Goal: Task Accomplishment & Management: Use online tool/utility

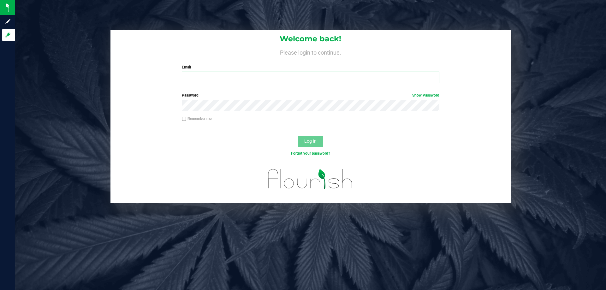
type input "[EMAIL_ADDRESS][DOMAIN_NAME]"
click at [309, 139] on span "Log In" at bounding box center [310, 140] width 12 height 5
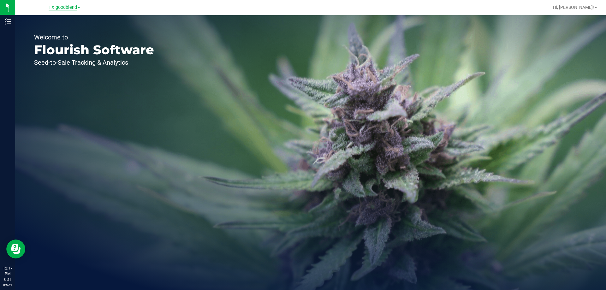
click at [63, 8] on span "TX goodblend" at bounding box center [63, 8] width 28 height 6
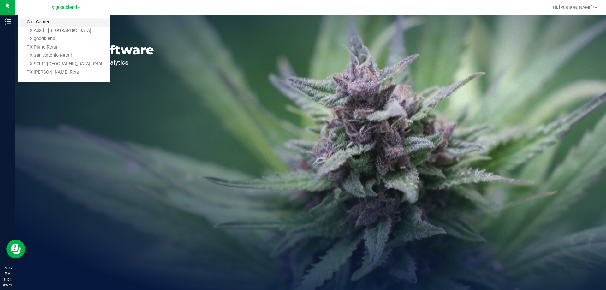
click at [55, 22] on link "Call Center" at bounding box center [64, 22] width 92 height 9
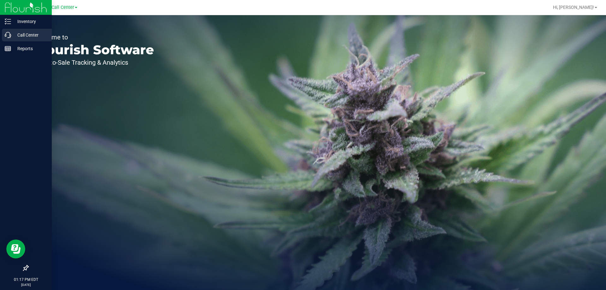
click at [18, 32] on p "Call Center" at bounding box center [30, 35] width 38 height 8
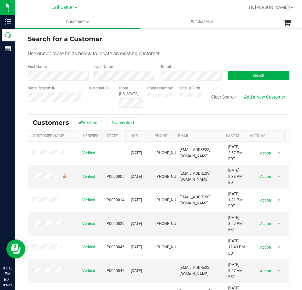
click at [179, 69] on div "Email" at bounding box center [189, 72] width 67 height 17
click at [243, 76] on button "Search" at bounding box center [259, 75] width 62 height 9
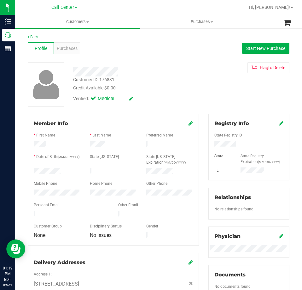
drag, startPoint x: 66, startPoint y: 169, endPoint x: 30, endPoint y: 172, distance: 36.1
click at [30, 172] on div at bounding box center [57, 172] width 56 height 8
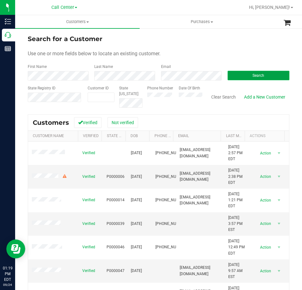
click at [228, 74] on button "Search" at bounding box center [259, 75] width 62 height 9
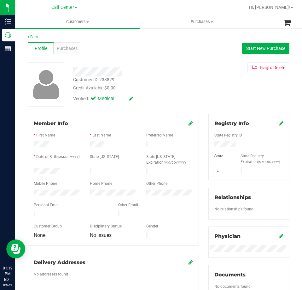
drag, startPoint x: 63, startPoint y: 168, endPoint x: 33, endPoint y: 169, distance: 30.6
click at [33, 169] on div at bounding box center [57, 172] width 56 height 8
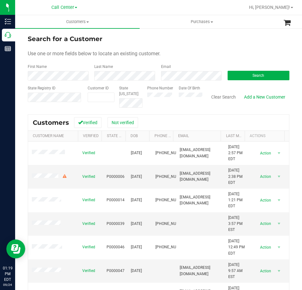
click at [192, 80] on form "Search for a Customer Use one or more fields below to locate an existing custom…" at bounding box center [159, 71] width 262 height 74
click at [236, 75] on button "Search" at bounding box center [259, 75] width 62 height 9
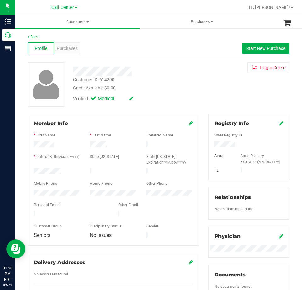
drag, startPoint x: 63, startPoint y: 167, endPoint x: 31, endPoint y: 168, distance: 32.2
click at [32, 168] on div at bounding box center [57, 172] width 56 height 8
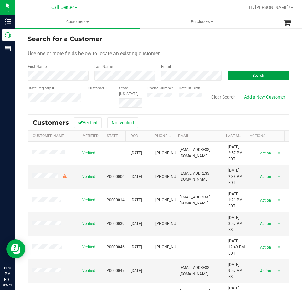
click at [246, 76] on button "Search" at bounding box center [259, 75] width 62 height 9
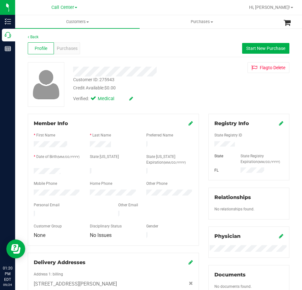
drag, startPoint x: 62, startPoint y: 169, endPoint x: 30, endPoint y: 171, distance: 31.9
click at [30, 171] on div at bounding box center [57, 172] width 56 height 8
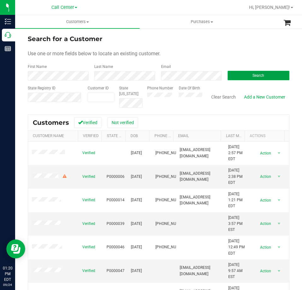
click at [235, 75] on button "Search" at bounding box center [259, 75] width 62 height 9
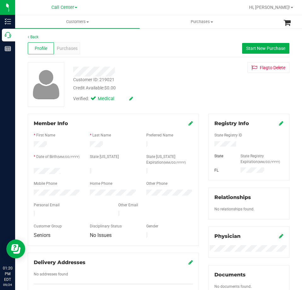
drag, startPoint x: 62, startPoint y: 168, endPoint x: 28, endPoint y: 169, distance: 33.5
click at [28, 169] on div "Member Info * First Name * Last Name Preferred Name * Date of Birth (MM/DD/YYYY…" at bounding box center [113, 180] width 171 height 132
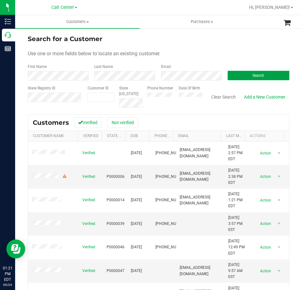
click at [238, 72] on button "Search" at bounding box center [259, 75] width 62 height 9
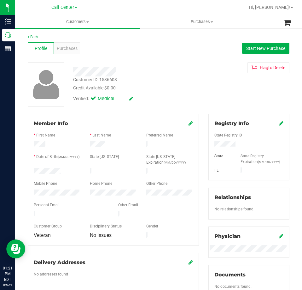
drag, startPoint x: 62, startPoint y: 170, endPoint x: 33, endPoint y: 172, distance: 29.1
click at [33, 172] on div at bounding box center [57, 172] width 56 height 8
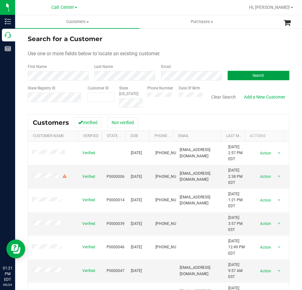
click at [235, 75] on button "Search" at bounding box center [259, 75] width 62 height 9
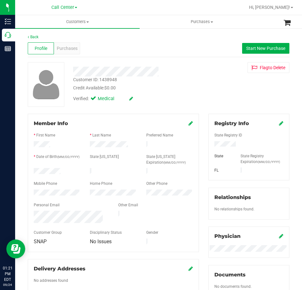
drag, startPoint x: 70, startPoint y: 169, endPoint x: 33, endPoint y: 170, distance: 37.2
click at [33, 170] on div at bounding box center [57, 172] width 56 height 8
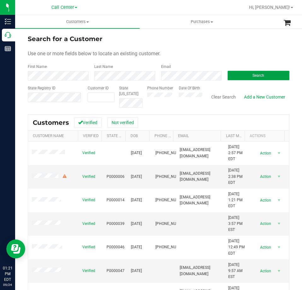
click at [237, 74] on button "Search" at bounding box center [259, 75] width 62 height 9
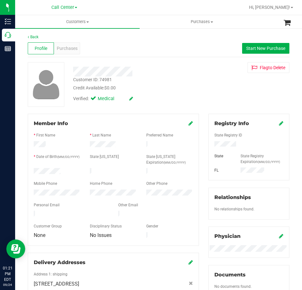
drag, startPoint x: 67, startPoint y: 172, endPoint x: 31, endPoint y: 171, distance: 36.3
click at [31, 171] on div at bounding box center [57, 172] width 56 height 8
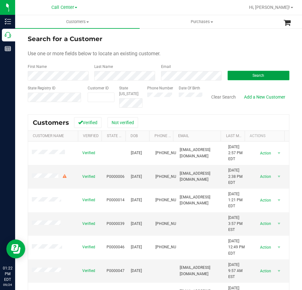
click at [228, 73] on button "Search" at bounding box center [259, 75] width 62 height 9
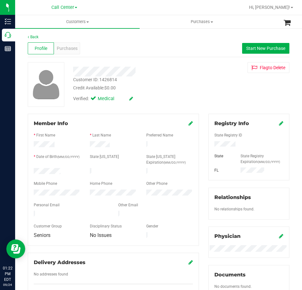
drag, startPoint x: 68, startPoint y: 168, endPoint x: 32, endPoint y: 171, distance: 35.7
click at [32, 171] on div at bounding box center [57, 172] width 56 height 8
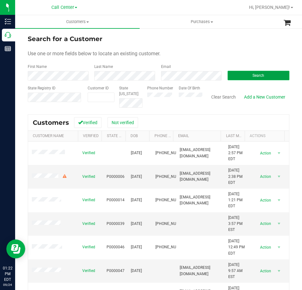
click at [242, 75] on button "Search" at bounding box center [259, 75] width 62 height 9
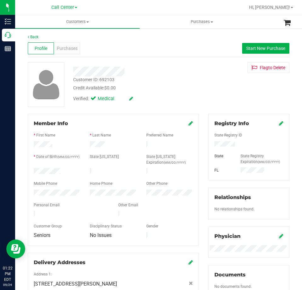
drag, startPoint x: 63, startPoint y: 168, endPoint x: 33, endPoint y: 170, distance: 29.7
click at [33, 170] on div at bounding box center [57, 172] width 56 height 8
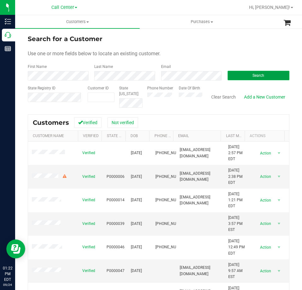
click at [239, 73] on button "Search" at bounding box center [259, 75] width 62 height 9
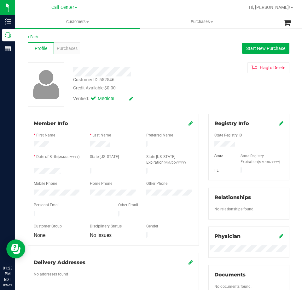
drag, startPoint x: 61, startPoint y: 168, endPoint x: 29, endPoint y: 170, distance: 32.5
click at [29, 170] on div "Member Info * First Name * Last Name Preferred Name * Date of Birth (MM/DD/YYYY…" at bounding box center [113, 180] width 171 height 132
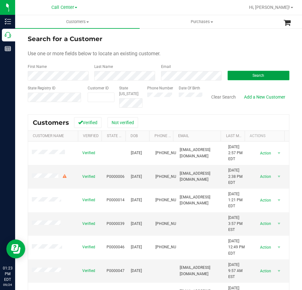
click at [238, 74] on button "Search" at bounding box center [259, 75] width 62 height 9
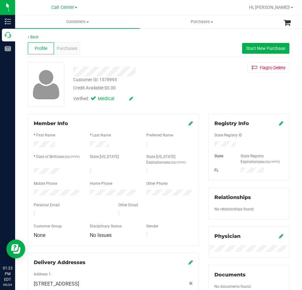
drag, startPoint x: 64, startPoint y: 171, endPoint x: 28, endPoint y: 171, distance: 36.0
click at [28, 171] on div "Member Info * First Name * Last Name Preferred Name * Date of Birth (MM/DD/YYYY…" at bounding box center [113, 180] width 171 height 132
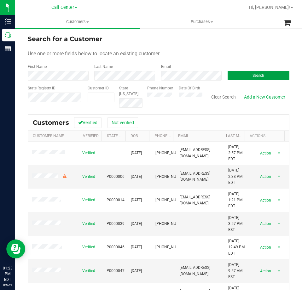
click at [243, 74] on button "Search" at bounding box center [259, 75] width 62 height 9
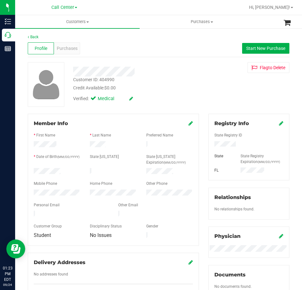
drag, startPoint x: 62, startPoint y: 170, endPoint x: 31, endPoint y: 171, distance: 30.3
click at [31, 171] on div at bounding box center [57, 172] width 56 height 8
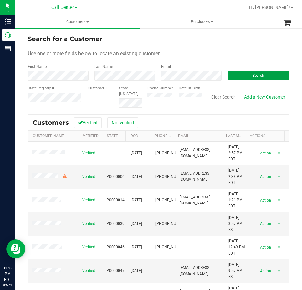
click at [235, 75] on button "Search" at bounding box center [259, 75] width 62 height 9
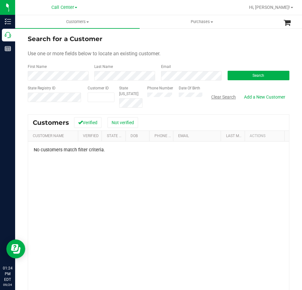
click at [218, 96] on button "Clear Search" at bounding box center [223, 96] width 33 height 11
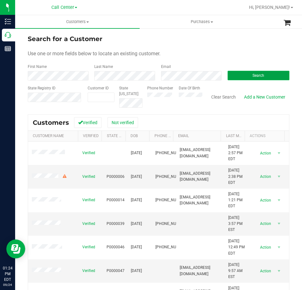
click at [233, 73] on button "Search" at bounding box center [259, 75] width 62 height 9
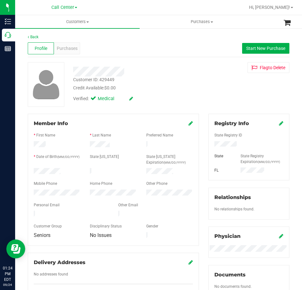
drag, startPoint x: 62, startPoint y: 168, endPoint x: 32, endPoint y: 170, distance: 29.7
click at [32, 170] on div at bounding box center [57, 172] width 56 height 8
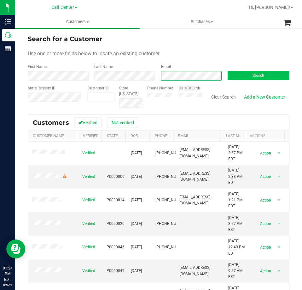
scroll to position [0, 8]
click at [245, 76] on button "Search" at bounding box center [259, 75] width 62 height 9
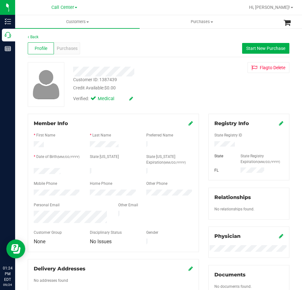
drag, startPoint x: 62, startPoint y: 171, endPoint x: 32, endPoint y: 171, distance: 30.6
click at [32, 171] on div at bounding box center [57, 172] width 56 height 8
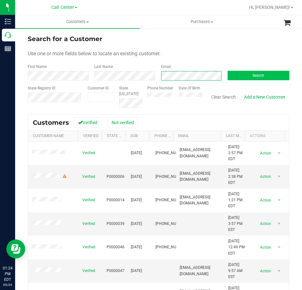
scroll to position [0, 1]
click at [239, 74] on button "Search" at bounding box center [259, 75] width 62 height 9
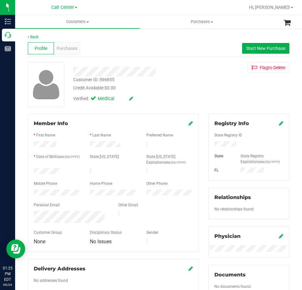
drag, startPoint x: 68, startPoint y: 168, endPoint x: 29, endPoint y: 169, distance: 38.8
click at [29, 169] on div at bounding box center [57, 172] width 56 height 8
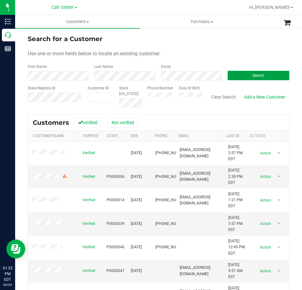
click at [253, 76] on span "Search" at bounding box center [259, 75] width 12 height 4
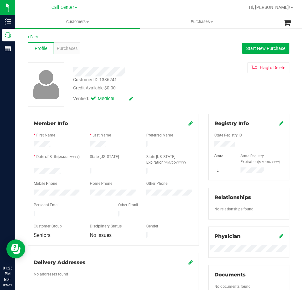
click at [226, 141] on div at bounding box center [249, 144] width 79 height 7
drag, startPoint x: 62, startPoint y: 169, endPoint x: 33, endPoint y: 171, distance: 29.4
click at [33, 171] on div at bounding box center [57, 172] width 56 height 8
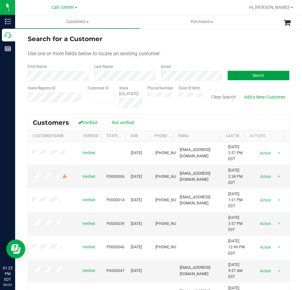
click at [241, 75] on button "Search" at bounding box center [259, 75] width 62 height 9
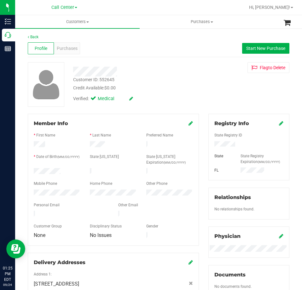
drag, startPoint x: 63, startPoint y: 172, endPoint x: 33, endPoint y: 169, distance: 29.8
click at [33, 169] on div at bounding box center [57, 172] width 56 height 8
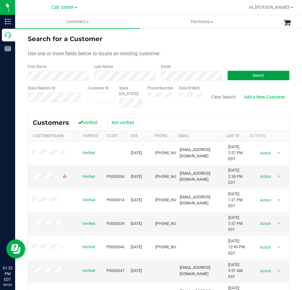
click at [232, 72] on button "Search" at bounding box center [259, 75] width 62 height 9
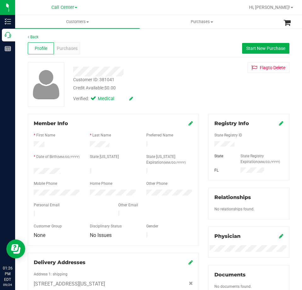
drag, startPoint x: 61, startPoint y: 170, endPoint x: 33, endPoint y: 169, distance: 27.5
click at [33, 169] on div at bounding box center [57, 172] width 56 height 8
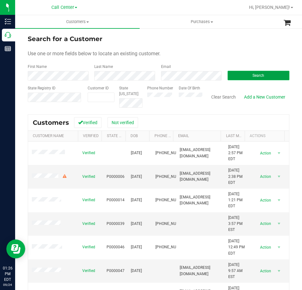
click at [242, 74] on button "Search" at bounding box center [259, 75] width 62 height 9
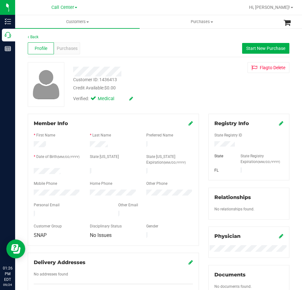
drag, startPoint x: 64, startPoint y: 167, endPoint x: 28, endPoint y: 172, distance: 36.6
click at [28, 172] on div "Member Info * First Name * Last Name Preferred Name * Date of Birth (MM/DD/YYYY…" at bounding box center [113, 180] width 171 height 132
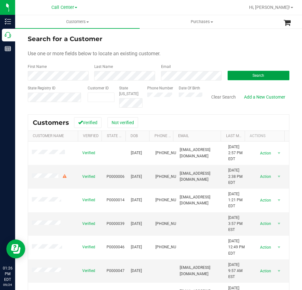
click at [249, 72] on button "Search" at bounding box center [259, 75] width 62 height 9
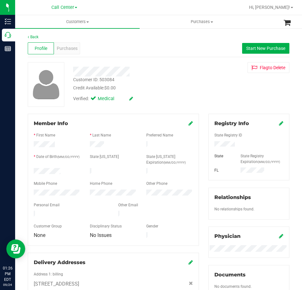
drag, startPoint x: 63, startPoint y: 167, endPoint x: 32, endPoint y: 170, distance: 32.0
click at [32, 170] on div at bounding box center [57, 172] width 56 height 8
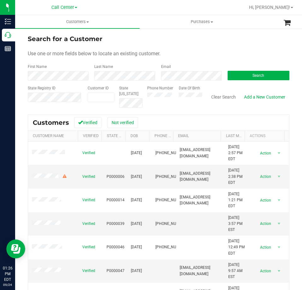
click at [185, 82] on form "Search for a Customer Use one or more fields below to locate an existing custom…" at bounding box center [159, 71] width 262 height 74
click at [231, 74] on button "Search" at bounding box center [259, 75] width 62 height 9
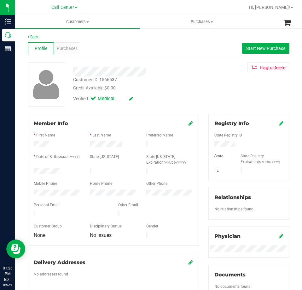
drag, startPoint x: 65, startPoint y: 168, endPoint x: 29, endPoint y: 170, distance: 35.8
click at [29, 170] on div at bounding box center [57, 172] width 56 height 8
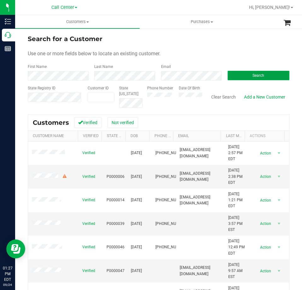
click at [243, 73] on button "Search" at bounding box center [259, 75] width 62 height 9
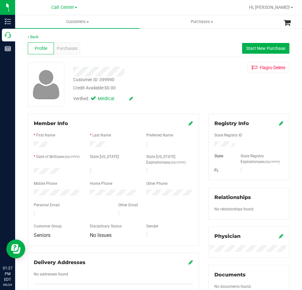
drag, startPoint x: 68, startPoint y: 170, endPoint x: 32, endPoint y: 171, distance: 36.3
click at [32, 171] on div at bounding box center [57, 172] width 56 height 8
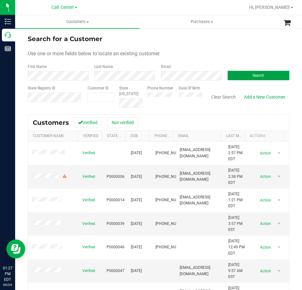
click at [241, 74] on button "Search" at bounding box center [259, 75] width 62 height 9
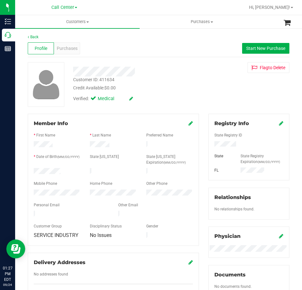
drag, startPoint x: 70, startPoint y: 169, endPoint x: 33, endPoint y: 170, distance: 36.3
click at [33, 170] on div at bounding box center [57, 172] width 56 height 8
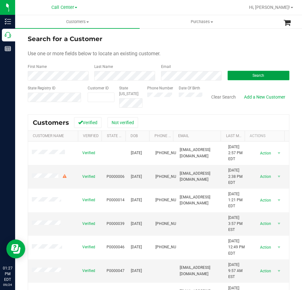
click at [246, 75] on button "Search" at bounding box center [259, 75] width 62 height 9
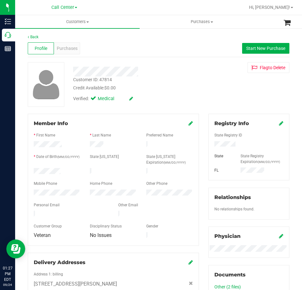
drag, startPoint x: 61, startPoint y: 168, endPoint x: 31, endPoint y: 170, distance: 30.0
click at [31, 170] on div at bounding box center [57, 172] width 56 height 8
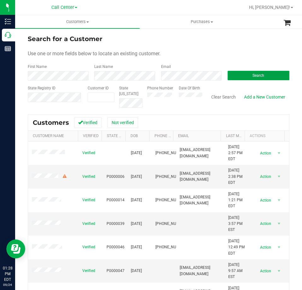
click at [235, 74] on button "Search" at bounding box center [259, 75] width 62 height 9
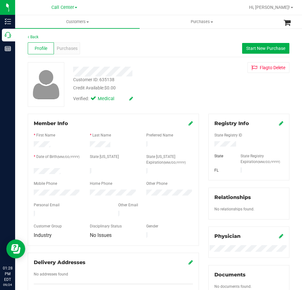
drag, startPoint x: 61, startPoint y: 168, endPoint x: 67, endPoint y: 173, distance: 7.9
click at [67, 173] on form "Member Info * First Name * Last Name Preferred Name * Date of Birth (MM/DD/YYYY…" at bounding box center [113, 180] width 159 height 120
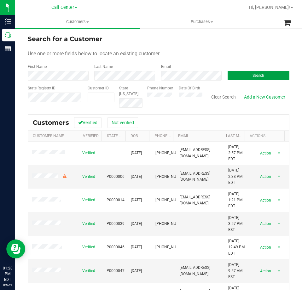
click at [244, 73] on button "Search" at bounding box center [259, 75] width 62 height 9
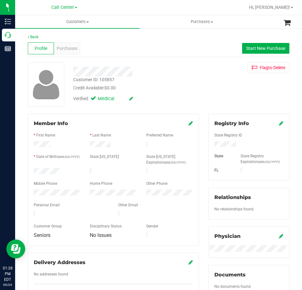
drag, startPoint x: 64, startPoint y: 170, endPoint x: 30, endPoint y: 172, distance: 34.1
click at [30, 172] on div at bounding box center [57, 172] width 56 height 8
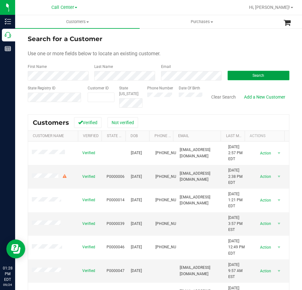
click at [243, 76] on button "Search" at bounding box center [259, 75] width 62 height 9
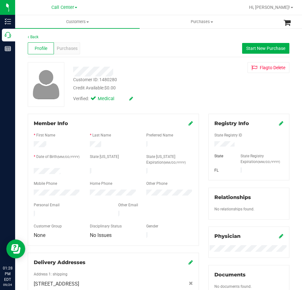
drag, startPoint x: 61, startPoint y: 170, endPoint x: 31, endPoint y: 170, distance: 30.0
click at [31, 170] on div at bounding box center [57, 172] width 56 height 8
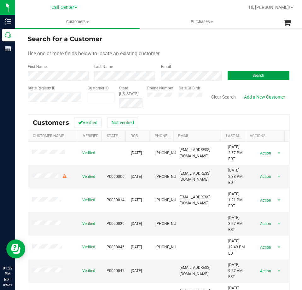
click at [236, 74] on button "Search" at bounding box center [259, 75] width 62 height 9
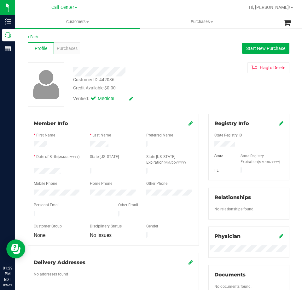
drag, startPoint x: 62, startPoint y: 169, endPoint x: 32, endPoint y: 171, distance: 30.0
click at [32, 171] on div at bounding box center [57, 172] width 56 height 8
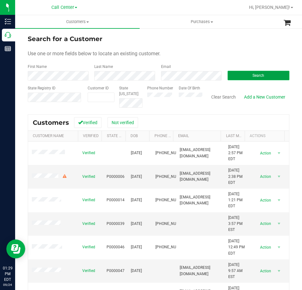
click at [253, 74] on span "Search" at bounding box center [259, 75] width 12 height 4
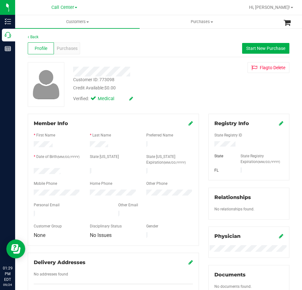
drag, startPoint x: 68, startPoint y: 168, endPoint x: 32, endPoint y: 169, distance: 36.0
click at [32, 169] on div at bounding box center [57, 172] width 56 height 8
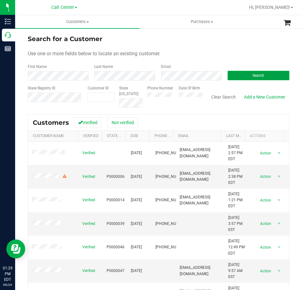
click at [242, 73] on button "Search" at bounding box center [259, 75] width 62 height 9
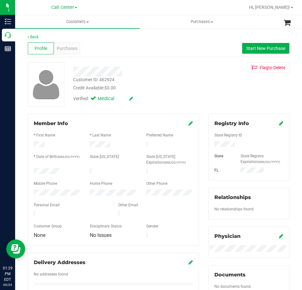
drag, startPoint x: 61, startPoint y: 168, endPoint x: 29, endPoint y: 169, distance: 32.2
click at [29, 169] on div "Member Info * First Name * Last Name Preferred Name * Date of Birth (MM/DD/YYYY…" at bounding box center [113, 180] width 171 height 132
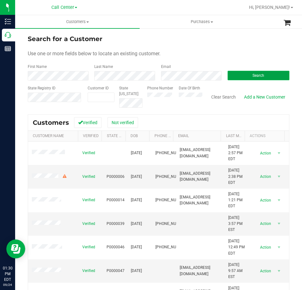
click at [250, 72] on button "Search" at bounding box center [259, 75] width 62 height 9
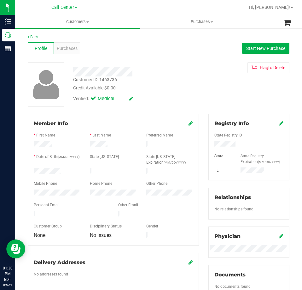
drag, startPoint x: 63, startPoint y: 171, endPoint x: 31, endPoint y: 171, distance: 32.5
click at [30, 172] on div at bounding box center [57, 172] width 56 height 8
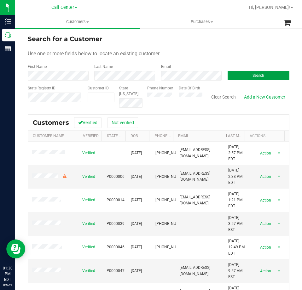
click at [232, 73] on button "Search" at bounding box center [259, 75] width 62 height 9
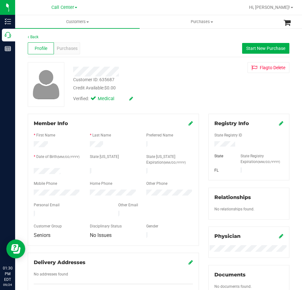
drag, startPoint x: 61, startPoint y: 171, endPoint x: 32, endPoint y: 172, distance: 28.4
click at [32, 172] on div at bounding box center [57, 172] width 56 height 8
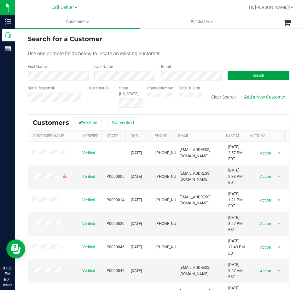
click at [238, 75] on button "Search" at bounding box center [259, 75] width 62 height 9
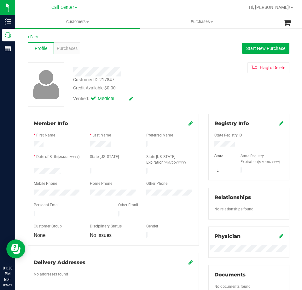
drag, startPoint x: 62, startPoint y: 167, endPoint x: 25, endPoint y: 170, distance: 37.1
click at [25, 170] on div "Member Info * First Name * Last Name Preferred Name * Date of Birth (MM/DD/YYYY…" at bounding box center [113, 209] width 181 height 190
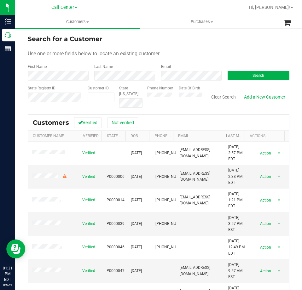
click at [174, 70] on div "Email" at bounding box center [189, 72] width 67 height 17
click at [241, 74] on button "Search" at bounding box center [259, 75] width 62 height 9
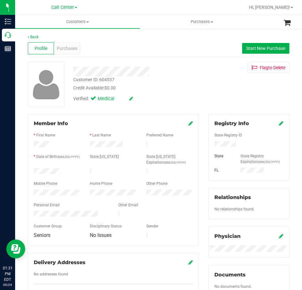
drag, startPoint x: 63, startPoint y: 169, endPoint x: 27, endPoint y: 170, distance: 35.7
click at [27, 170] on div "Member Info * First Name * Last Name Preferred Name * Date of Birth (MM/DD/YYYY…" at bounding box center [113, 209] width 181 height 190
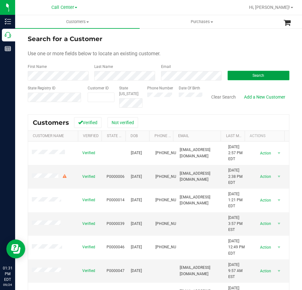
click at [238, 74] on button "Search" at bounding box center [259, 75] width 62 height 9
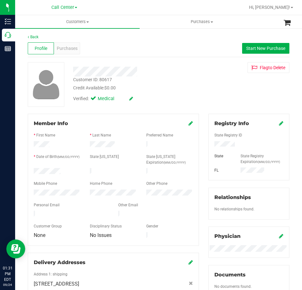
drag, startPoint x: 66, startPoint y: 170, endPoint x: 29, endPoint y: 171, distance: 37.2
click at [29, 171] on div "Member Info * First Name * Last Name Preferred Name * Date of Birth (MM/DD/YYYY…" at bounding box center [113, 180] width 171 height 132
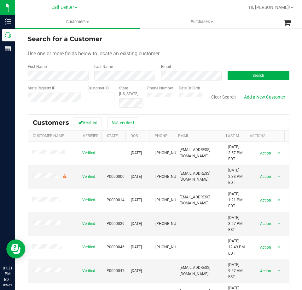
click at [236, 70] on div "Search" at bounding box center [256, 72] width 67 height 17
click at [238, 74] on button "Search" at bounding box center [259, 75] width 62 height 9
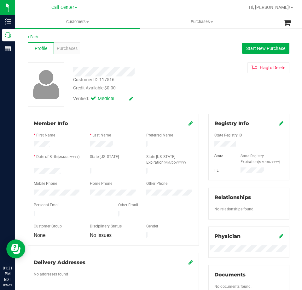
drag, startPoint x: 61, startPoint y: 169, endPoint x: 23, endPoint y: 170, distance: 38.2
click at [23, 170] on div "Member Info * First Name * Last Name Preferred Name * Date of Birth (MM/DD/YYYY…" at bounding box center [113, 209] width 181 height 190
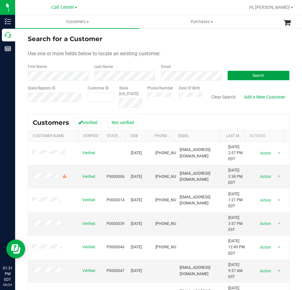
click at [248, 72] on button "Search" at bounding box center [259, 75] width 62 height 9
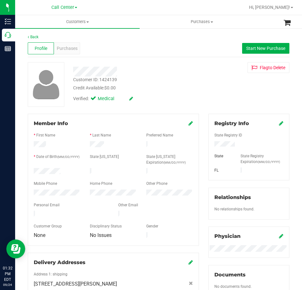
drag, startPoint x: 64, startPoint y: 168, endPoint x: 31, endPoint y: 171, distance: 33.5
click at [31, 171] on div at bounding box center [57, 172] width 56 height 8
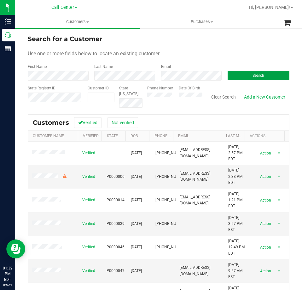
click at [246, 76] on button "Search" at bounding box center [259, 75] width 62 height 9
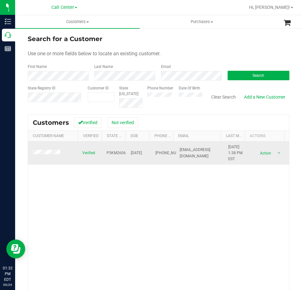
click at [50, 150] on span at bounding box center [47, 153] width 30 height 6
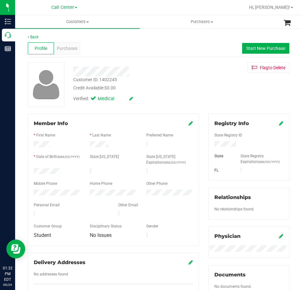
click at [220, 141] on div at bounding box center [249, 144] width 79 height 7
drag, startPoint x: 63, startPoint y: 168, endPoint x: 31, endPoint y: 170, distance: 32.2
click at [29, 170] on div at bounding box center [57, 172] width 56 height 8
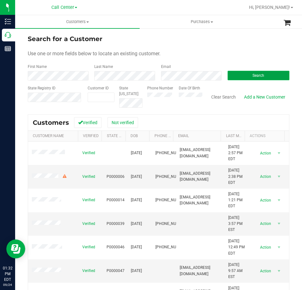
click at [244, 76] on button "Search" at bounding box center [259, 75] width 62 height 9
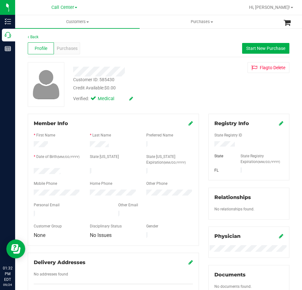
drag, startPoint x: 65, startPoint y: 168, endPoint x: 30, endPoint y: 171, distance: 34.8
click at [30, 171] on div at bounding box center [57, 172] width 56 height 8
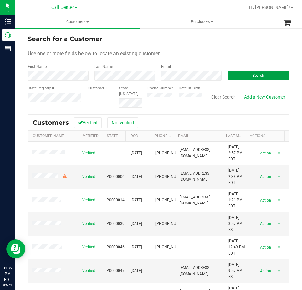
click at [237, 75] on button "Search" at bounding box center [259, 75] width 62 height 9
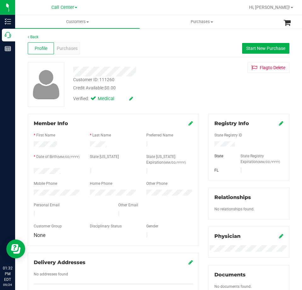
drag, startPoint x: 64, startPoint y: 168, endPoint x: 33, endPoint y: 169, distance: 30.6
click at [33, 169] on div at bounding box center [57, 172] width 56 height 8
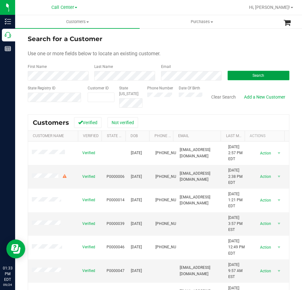
click at [245, 72] on button "Search" at bounding box center [259, 75] width 62 height 9
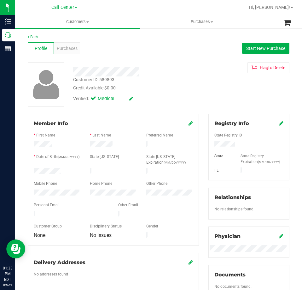
click at [35, 170] on div at bounding box center [57, 172] width 56 height 8
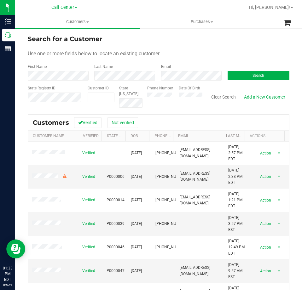
click at [166, 80] on form "Search for a Customer Use one or more fields below to locate an existing custom…" at bounding box center [159, 71] width 262 height 74
click at [239, 75] on button "Search" at bounding box center [259, 75] width 62 height 9
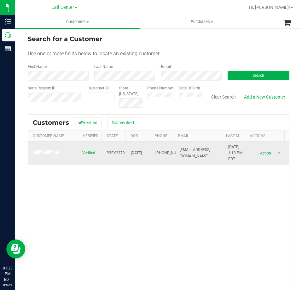
click at [48, 155] on span at bounding box center [46, 153] width 29 height 6
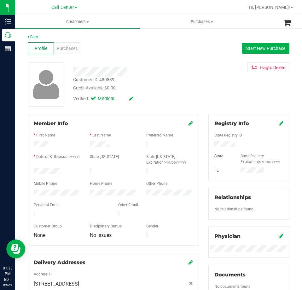
drag, startPoint x: 63, startPoint y: 169, endPoint x: 32, endPoint y: 168, distance: 30.6
click at [32, 168] on div at bounding box center [57, 172] width 56 height 8
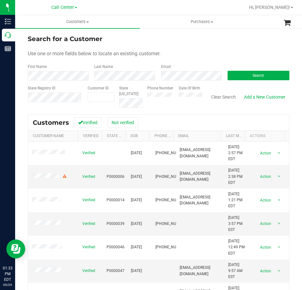
click at [236, 70] on div "Search" at bounding box center [256, 72] width 67 height 17
click at [237, 75] on button "Search" at bounding box center [259, 75] width 62 height 9
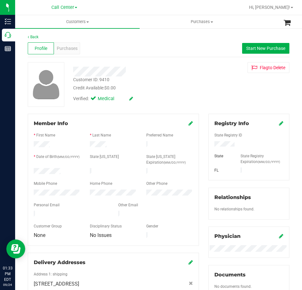
drag, startPoint x: 65, startPoint y: 168, endPoint x: 32, endPoint y: 169, distance: 33.2
click at [32, 169] on div at bounding box center [57, 172] width 56 height 8
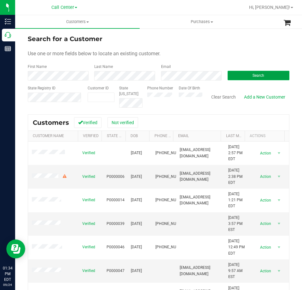
click at [236, 72] on button "Search" at bounding box center [259, 75] width 62 height 9
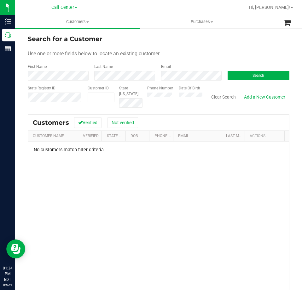
click at [225, 97] on button "Clear Search" at bounding box center [223, 96] width 33 height 11
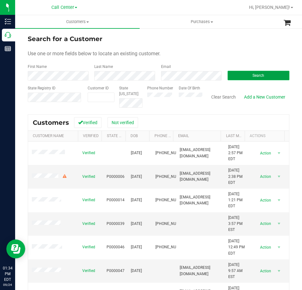
click at [242, 73] on button "Search" at bounding box center [259, 75] width 62 height 9
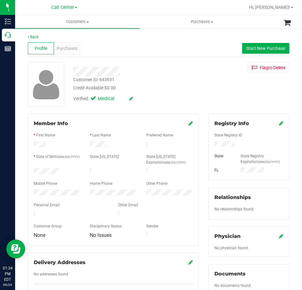
click at [34, 170] on div at bounding box center [57, 172] width 56 height 8
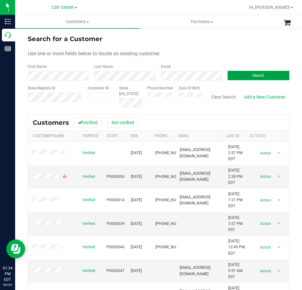
click at [241, 73] on button "Search" at bounding box center [259, 75] width 62 height 9
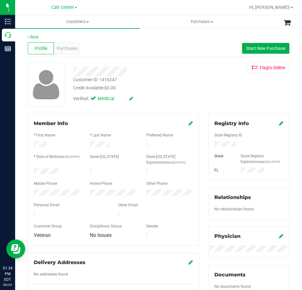
drag, startPoint x: 63, startPoint y: 169, endPoint x: 30, endPoint y: 170, distance: 33.1
click at [30, 170] on div at bounding box center [57, 172] width 56 height 8
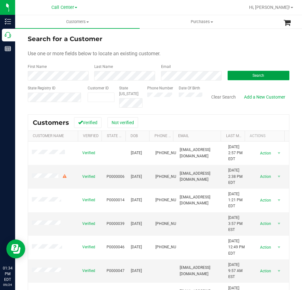
click at [247, 73] on button "Search" at bounding box center [259, 75] width 62 height 9
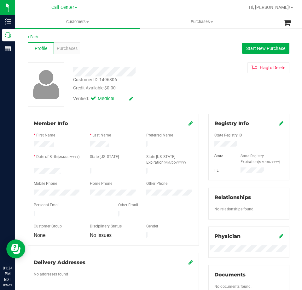
drag, startPoint x: 62, startPoint y: 171, endPoint x: 28, endPoint y: 172, distance: 34.7
click at [28, 172] on div "Member Info * First Name * Last Name Preferred Name * Date of Birth (MM/DD/YYYY…" at bounding box center [113, 180] width 171 height 132
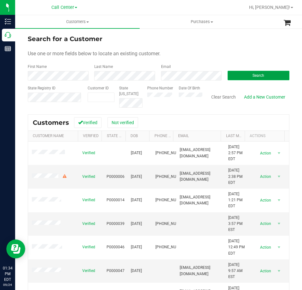
click at [235, 71] on button "Search" at bounding box center [259, 75] width 62 height 9
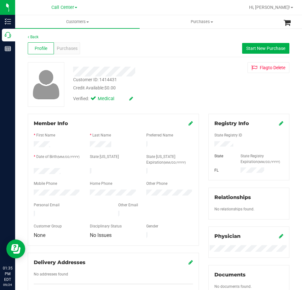
drag, startPoint x: 61, startPoint y: 171, endPoint x: 29, endPoint y: 171, distance: 31.9
click at [29, 171] on div "Member Info * First Name * Last Name Preferred Name * Date of Birth (MM/DD/YYYY…" at bounding box center [113, 180] width 171 height 132
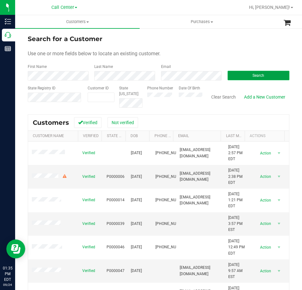
click at [238, 73] on button "Search" at bounding box center [259, 75] width 62 height 9
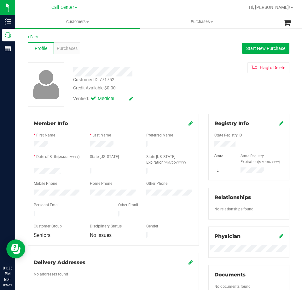
drag, startPoint x: 65, startPoint y: 170, endPoint x: 33, endPoint y: 171, distance: 32.5
click at [33, 171] on div at bounding box center [57, 172] width 56 height 8
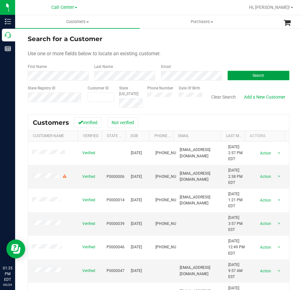
click at [239, 74] on button "Search" at bounding box center [259, 75] width 62 height 9
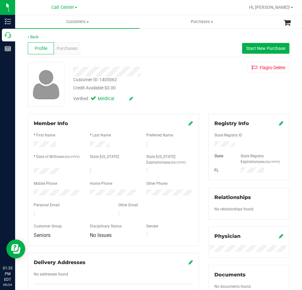
drag, startPoint x: 71, startPoint y: 169, endPoint x: 24, endPoint y: 171, distance: 46.4
click at [24, 171] on div "Member Info * First Name * Last Name Preferred Name * Date of Birth (MM/DD/YYYY…" at bounding box center [113, 209] width 181 height 190
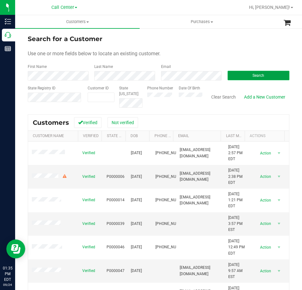
click at [230, 73] on button "Search" at bounding box center [259, 75] width 62 height 9
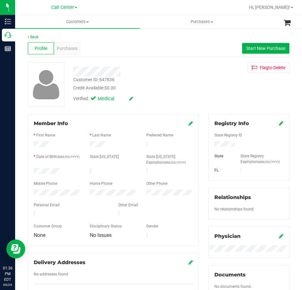
click at [33, 172] on div at bounding box center [57, 172] width 56 height 8
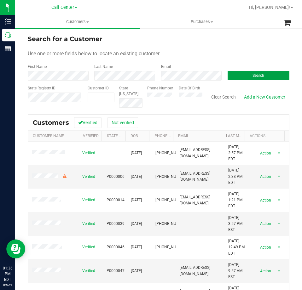
click at [246, 76] on button "Search" at bounding box center [259, 75] width 62 height 9
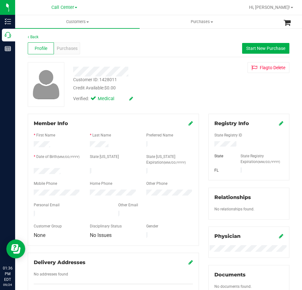
drag, startPoint x: 61, startPoint y: 169, endPoint x: 28, endPoint y: 171, distance: 32.6
click at [28, 171] on div "Member Info * First Name * Last Name Preferred Name * Date of Birth (MM/DD/YYYY…" at bounding box center [113, 180] width 171 height 132
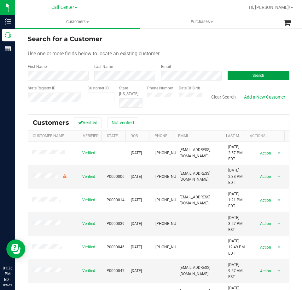
click at [239, 74] on button "Search" at bounding box center [259, 75] width 62 height 9
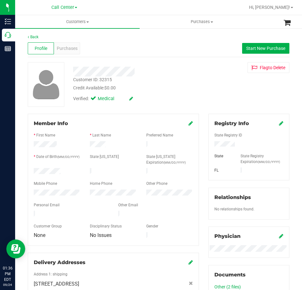
drag, startPoint x: 62, startPoint y: 170, endPoint x: 25, endPoint y: 169, distance: 36.9
click at [25, 169] on div "Member Info * First Name * Last Name Preferred Name * Date of Birth (MM/DD/YYYY…" at bounding box center [113, 237] width 181 height 246
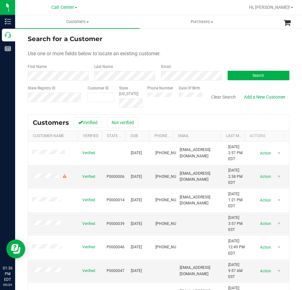
click at [179, 71] on div "Email" at bounding box center [189, 72] width 67 height 17
click at [234, 76] on button "Search" at bounding box center [259, 75] width 62 height 9
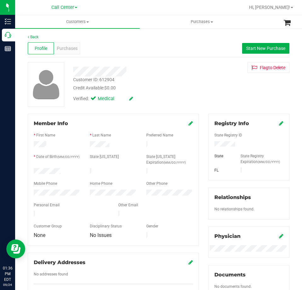
drag, startPoint x: 62, startPoint y: 171, endPoint x: 32, endPoint y: 171, distance: 30.3
click at [32, 171] on div at bounding box center [57, 172] width 56 height 8
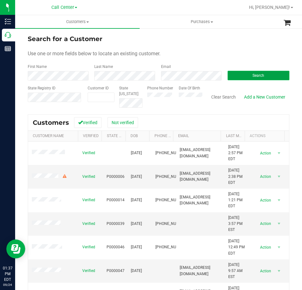
click at [255, 75] on span "Search" at bounding box center [259, 75] width 12 height 4
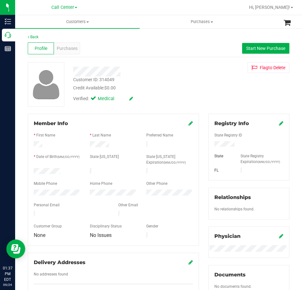
drag, startPoint x: 63, startPoint y: 169, endPoint x: 27, endPoint y: 170, distance: 35.7
click at [27, 170] on div "Member Info * First Name * Last Name Preferred Name * Date of Birth (MM/DD/YYYY…" at bounding box center [113, 209] width 181 height 190
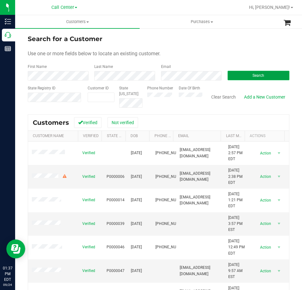
click at [233, 73] on button "Search" at bounding box center [259, 75] width 62 height 9
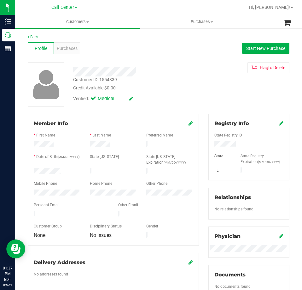
drag, startPoint x: 66, startPoint y: 168, endPoint x: 32, endPoint y: 168, distance: 33.4
click at [32, 169] on div at bounding box center [57, 172] width 56 height 8
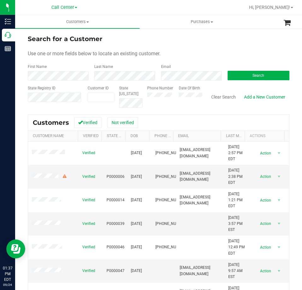
click at [180, 83] on form "Search for a Customer Use one or more fields below to locate an existing custom…" at bounding box center [159, 71] width 262 height 74
click at [231, 74] on button "Search" at bounding box center [259, 75] width 62 height 9
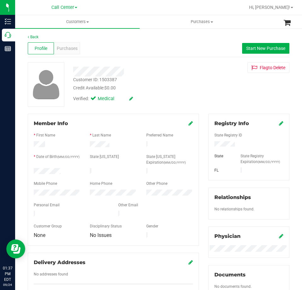
drag, startPoint x: 233, startPoint y: 144, endPoint x: 210, endPoint y: 145, distance: 22.4
click at [210, 145] on div at bounding box center [249, 144] width 79 height 7
drag, startPoint x: 62, startPoint y: 169, endPoint x: 27, endPoint y: 169, distance: 35.3
click at [27, 169] on div "Member Info * First Name * Last Name Preferred Name * Date of Birth (MM/DD/YYYY…" at bounding box center [113, 209] width 181 height 190
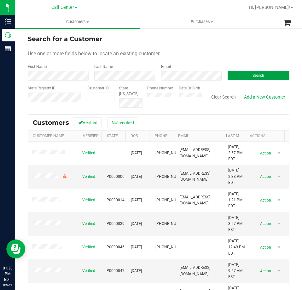
click at [244, 74] on button "Search" at bounding box center [259, 75] width 62 height 9
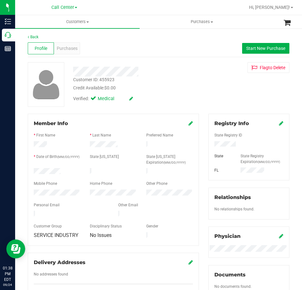
click at [34, 168] on div at bounding box center [57, 172] width 56 height 8
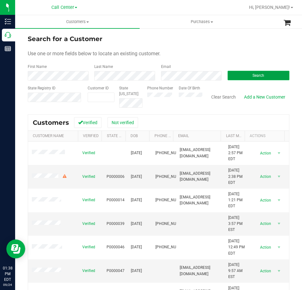
drag, startPoint x: 245, startPoint y: 75, endPoint x: 239, endPoint y: 79, distance: 7.4
click at [245, 75] on button "Search" at bounding box center [259, 75] width 62 height 9
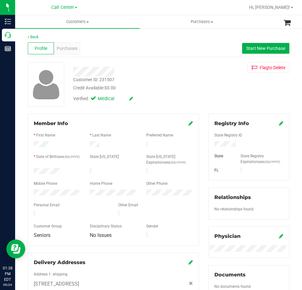
drag, startPoint x: 67, startPoint y: 171, endPoint x: 26, endPoint y: 172, distance: 40.4
click at [26, 172] on div "Member Info * First Name * Last Name Preferred Name * Date of Birth (MM/DD/YYYY…" at bounding box center [113, 250] width 181 height 273
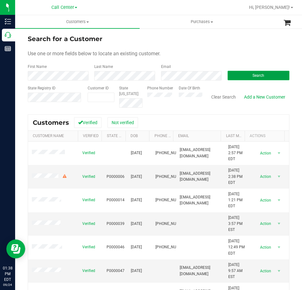
click at [244, 72] on button "Search" at bounding box center [259, 75] width 62 height 9
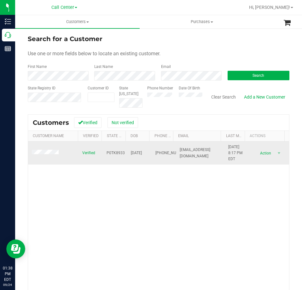
click at [34, 156] on span at bounding box center [46, 153] width 29 height 6
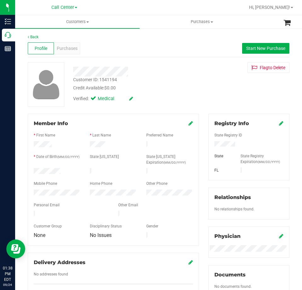
drag, startPoint x: 67, startPoint y: 169, endPoint x: 26, endPoint y: 172, distance: 41.8
click at [26, 172] on div "Member Info * First Name * Last Name Preferred Name * Date of Birth (MM/DD/YYYY…" at bounding box center [113, 209] width 181 height 190
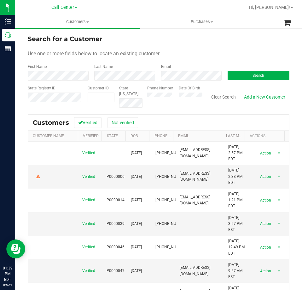
click at [172, 80] on form "Search for a Customer Use one or more fields below to locate an existing custom…" at bounding box center [159, 71] width 262 height 74
click at [242, 78] on button "Search" at bounding box center [259, 75] width 62 height 9
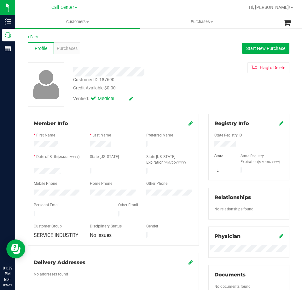
drag, startPoint x: 62, startPoint y: 168, endPoint x: 32, endPoint y: 171, distance: 30.1
click at [32, 171] on div at bounding box center [57, 172] width 56 height 8
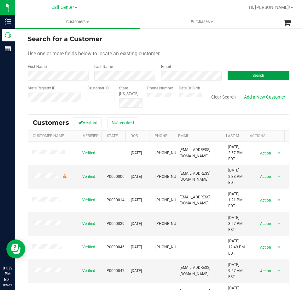
click at [241, 75] on button "Search" at bounding box center [259, 75] width 62 height 9
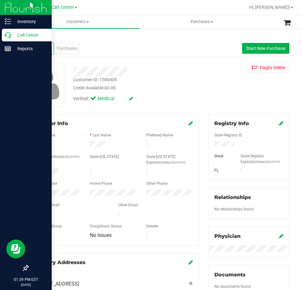
drag, startPoint x: 64, startPoint y: 167, endPoint x: 15, endPoint y: 172, distance: 49.8
click at [15, 172] on div "Inventory Call Center Reports 01:39 PM EDT 09/24/2025 09/24 Call Center Call Ce…" at bounding box center [151, 145] width 302 height 290
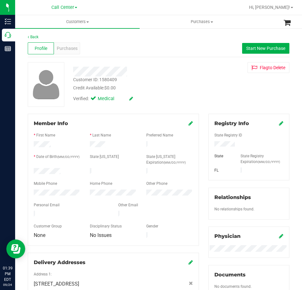
drag, startPoint x: 62, startPoint y: 170, endPoint x: 31, endPoint y: 170, distance: 30.3
click at [31, 170] on div at bounding box center [57, 172] width 56 height 8
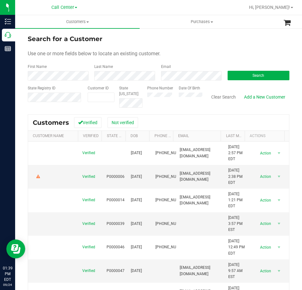
click at [184, 71] on div "Email" at bounding box center [189, 72] width 67 height 17
click at [228, 76] on button "Search" at bounding box center [259, 75] width 62 height 9
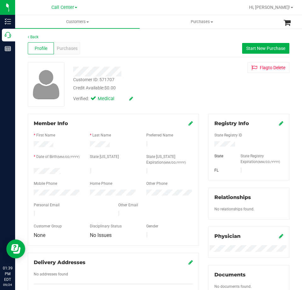
drag, startPoint x: 68, startPoint y: 169, endPoint x: 27, endPoint y: 171, distance: 41.7
click at [27, 171] on div "Member Info * First Name * Last Name Preferred Name * Date of Birth (MM/DD/YYYY…" at bounding box center [113, 209] width 181 height 190
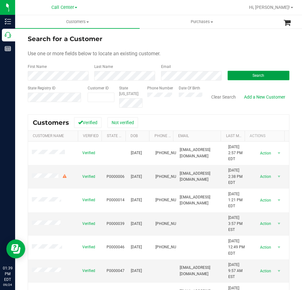
click at [247, 74] on button "Search" at bounding box center [259, 75] width 62 height 9
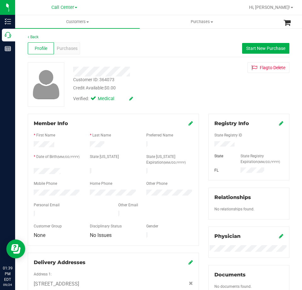
click at [216, 141] on div at bounding box center [249, 144] width 79 height 7
drag, startPoint x: 67, startPoint y: 170, endPoint x: 27, endPoint y: 173, distance: 39.5
click at [27, 173] on div "Member Info * First Name * Last Name Preferred Name * Date of Birth (MM/DD/YYYY…" at bounding box center [113, 227] width 181 height 226
click at [34, 170] on div at bounding box center [57, 172] width 56 height 8
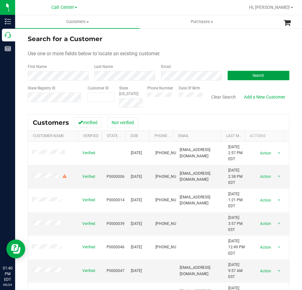
click at [236, 73] on button "Search" at bounding box center [259, 75] width 62 height 9
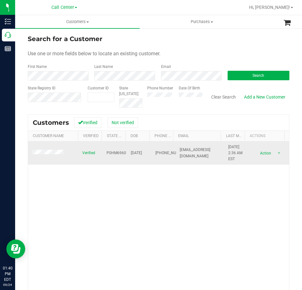
click at [48, 155] on span at bounding box center [49, 153] width 34 height 6
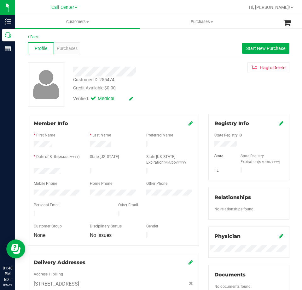
drag, startPoint x: 62, startPoint y: 171, endPoint x: 27, endPoint y: 170, distance: 35.3
click at [27, 170] on div "Member Info * First Name * Last Name Preferred Name * Date of Birth (MM/DD/YYYY…" at bounding box center [113, 213] width 181 height 198
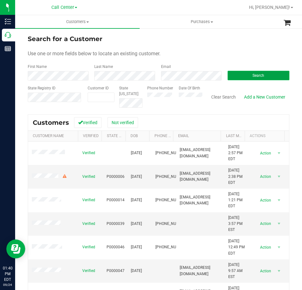
click at [242, 76] on button "Search" at bounding box center [259, 75] width 62 height 9
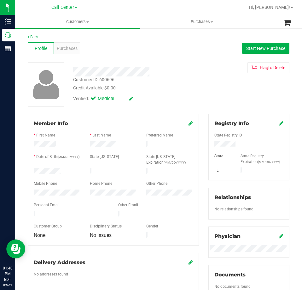
drag, startPoint x: 62, startPoint y: 171, endPoint x: 32, endPoint y: 172, distance: 30.3
click at [32, 172] on div at bounding box center [57, 172] width 56 height 8
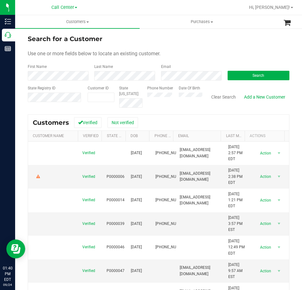
click at [169, 80] on form "Search for a Customer Use one or more fields below to locate an existing custom…" at bounding box center [159, 71] width 262 height 74
click at [236, 72] on button "Search" at bounding box center [259, 75] width 62 height 9
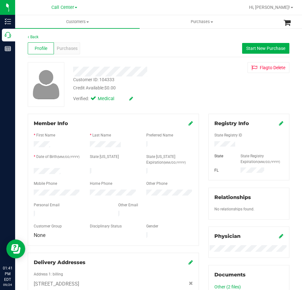
click at [34, 170] on div at bounding box center [57, 172] width 56 height 8
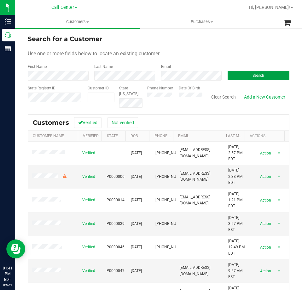
click at [242, 74] on button "Search" at bounding box center [259, 75] width 62 height 9
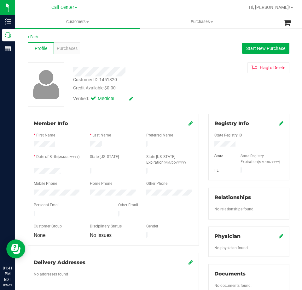
click at [225, 141] on div at bounding box center [249, 144] width 79 height 7
click at [34, 170] on div at bounding box center [57, 172] width 56 height 8
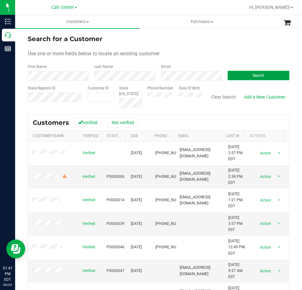
click at [247, 77] on button "Search" at bounding box center [259, 75] width 62 height 9
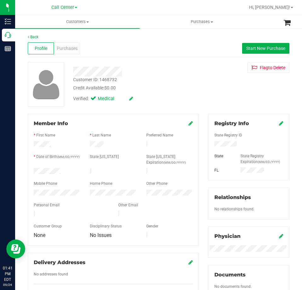
drag, startPoint x: 61, startPoint y: 170, endPoint x: 28, endPoint y: 171, distance: 32.8
click at [28, 171] on div "Member Info * First Name * Last Name Preferred Name * Date of Birth (MM/DD/YYYY…" at bounding box center [113, 180] width 171 height 132
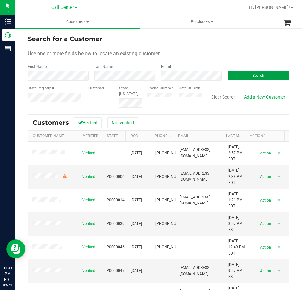
click at [238, 72] on button "Search" at bounding box center [259, 75] width 62 height 9
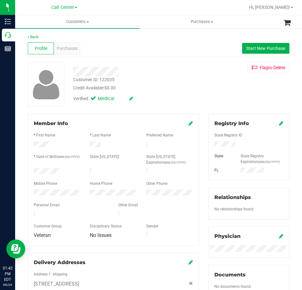
drag, startPoint x: 64, startPoint y: 168, endPoint x: 31, endPoint y: 170, distance: 33.9
click at [31, 170] on div at bounding box center [57, 172] width 56 height 8
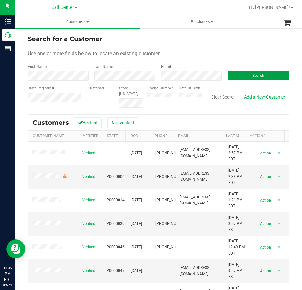
click at [241, 73] on button "Search" at bounding box center [259, 75] width 62 height 9
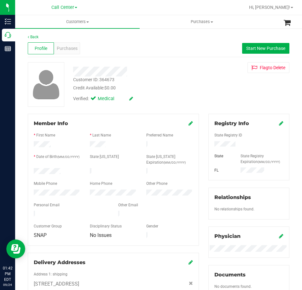
drag, startPoint x: 62, startPoint y: 169, endPoint x: 32, endPoint y: 170, distance: 29.0
click at [32, 170] on div at bounding box center [57, 172] width 56 height 8
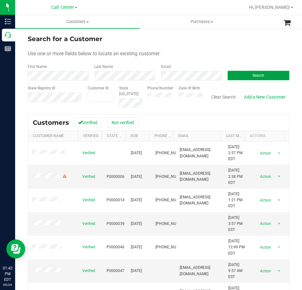
click at [236, 74] on button "Search" at bounding box center [259, 75] width 62 height 9
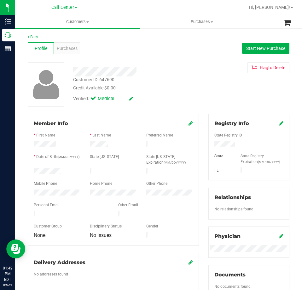
drag, startPoint x: 61, startPoint y: 170, endPoint x: 29, endPoint y: 169, distance: 32.2
click at [29, 169] on div at bounding box center [57, 172] width 56 height 8
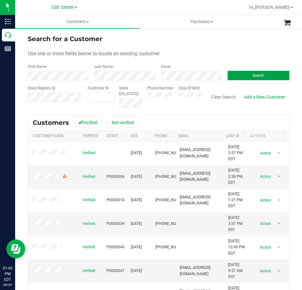
click at [249, 72] on button "Search" at bounding box center [259, 75] width 62 height 9
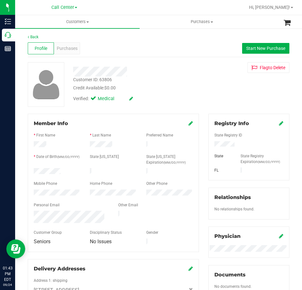
drag, startPoint x: 62, startPoint y: 169, endPoint x: 33, endPoint y: 170, distance: 28.4
click at [33, 170] on div at bounding box center [57, 172] width 56 height 8
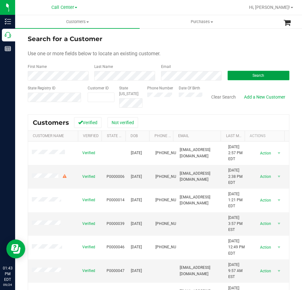
click at [252, 78] on button "Search" at bounding box center [259, 75] width 62 height 9
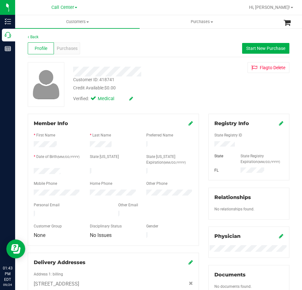
drag, startPoint x: 63, startPoint y: 171, endPoint x: 32, endPoint y: 171, distance: 31.5
click at [32, 171] on div at bounding box center [57, 172] width 56 height 8
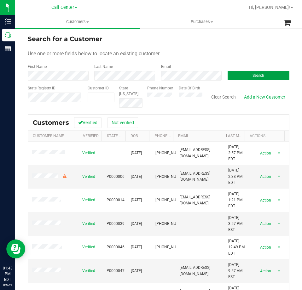
click at [244, 74] on button "Search" at bounding box center [259, 75] width 62 height 9
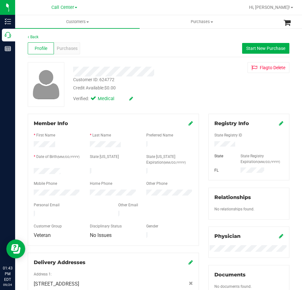
drag, startPoint x: 63, startPoint y: 170, endPoint x: 24, endPoint y: 170, distance: 39.1
click at [24, 170] on div "Member Info * First Name * Last Name Preferred Name * Date of Birth (MM/DD/YYYY…" at bounding box center [113, 213] width 181 height 198
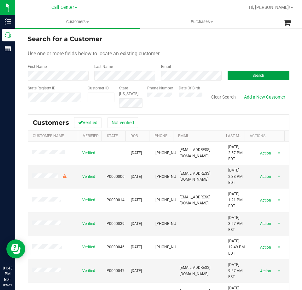
click at [242, 74] on button "Search" at bounding box center [259, 75] width 62 height 9
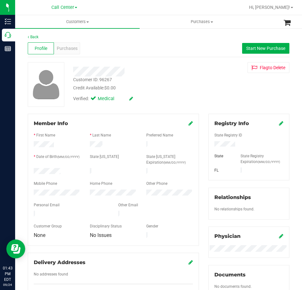
drag, startPoint x: 62, startPoint y: 170, endPoint x: 33, endPoint y: 169, distance: 28.1
click at [33, 169] on div at bounding box center [57, 172] width 56 height 8
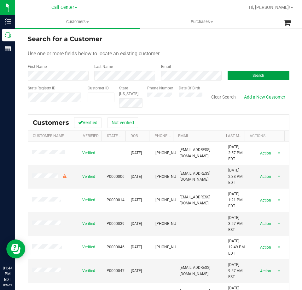
click at [231, 74] on button "Search" at bounding box center [259, 75] width 62 height 9
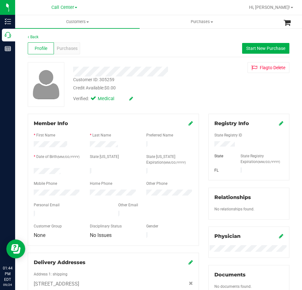
drag, startPoint x: 61, startPoint y: 169, endPoint x: 30, endPoint y: 171, distance: 31.3
click at [30, 171] on div at bounding box center [57, 172] width 56 height 8
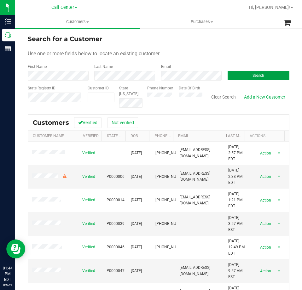
click at [272, 73] on button "Search" at bounding box center [259, 75] width 62 height 9
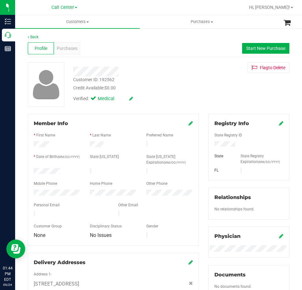
click at [34, 171] on div at bounding box center [57, 172] width 56 height 8
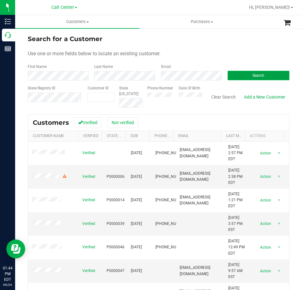
click at [231, 76] on button "Search" at bounding box center [259, 75] width 62 height 9
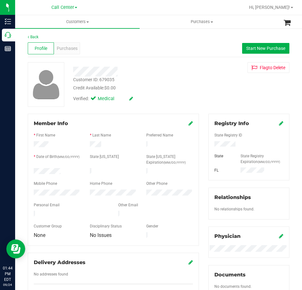
drag, startPoint x: 61, startPoint y: 171, endPoint x: 32, endPoint y: 169, distance: 28.7
click at [32, 169] on div at bounding box center [57, 172] width 56 height 8
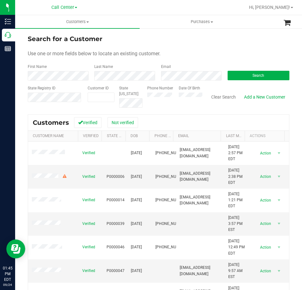
click at [152, 97] on div "Phone Number" at bounding box center [160, 96] width 27 height 22
click at [237, 77] on button "Search" at bounding box center [259, 75] width 62 height 9
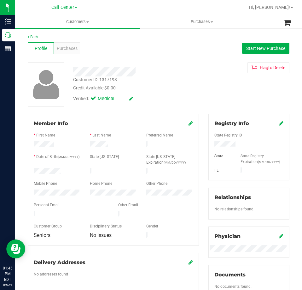
drag, startPoint x: 62, startPoint y: 169, endPoint x: 32, endPoint y: 171, distance: 30.3
click at [32, 171] on div at bounding box center [57, 172] width 56 height 8
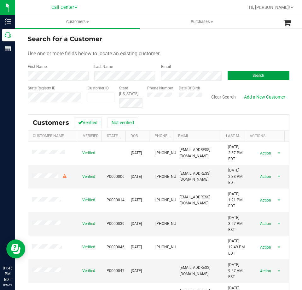
click at [231, 73] on button "Search" at bounding box center [259, 75] width 62 height 9
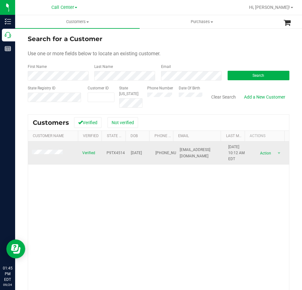
click at [57, 150] on span at bounding box center [48, 153] width 33 height 6
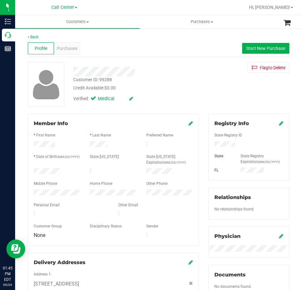
drag, startPoint x: 61, startPoint y: 168, endPoint x: 33, endPoint y: 171, distance: 27.5
click at [33, 171] on div at bounding box center [57, 172] width 56 height 8
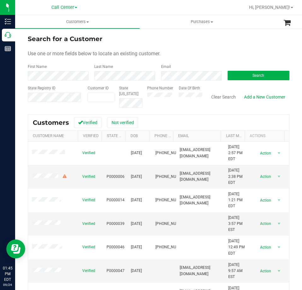
click at [153, 98] on div "Phone Number" at bounding box center [160, 96] width 27 height 22
click at [236, 78] on button "Search" at bounding box center [259, 75] width 62 height 9
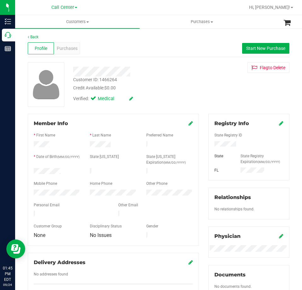
drag, startPoint x: 62, startPoint y: 168, endPoint x: 32, endPoint y: 170, distance: 30.4
click at [32, 170] on div at bounding box center [57, 172] width 56 height 8
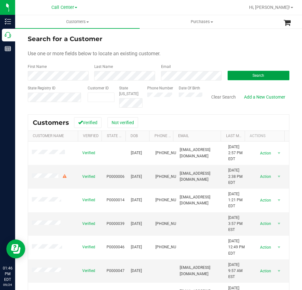
click at [248, 71] on button "Search" at bounding box center [259, 75] width 62 height 9
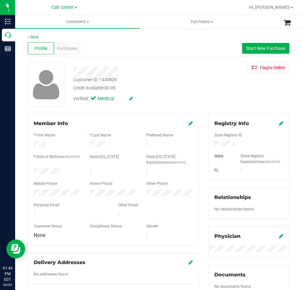
click at [34, 170] on div at bounding box center [57, 172] width 56 height 8
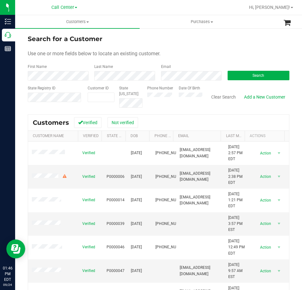
click at [249, 70] on div "Search" at bounding box center [256, 72] width 67 height 17
click at [253, 74] on span "Search" at bounding box center [259, 75] width 12 height 4
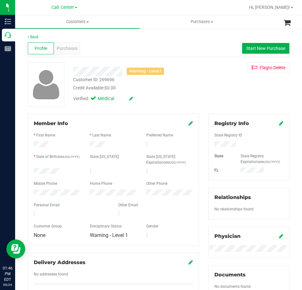
drag, startPoint x: 62, startPoint y: 169, endPoint x: 28, endPoint y: 169, distance: 33.4
click at [28, 169] on div "Member Info * First Name * Last Name Preferred Name * Date of Birth (MM/DD/YYYY…" at bounding box center [113, 180] width 171 height 132
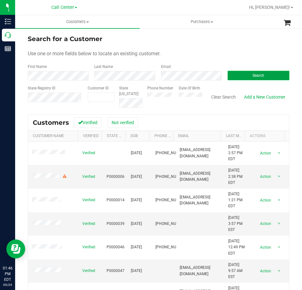
click at [238, 75] on button "Search" at bounding box center [259, 75] width 62 height 9
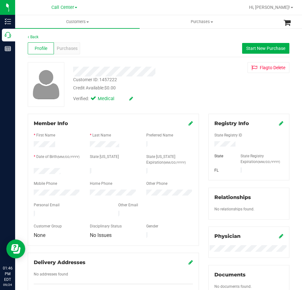
drag, startPoint x: 63, startPoint y: 169, endPoint x: 32, endPoint y: 170, distance: 30.3
click at [32, 170] on div at bounding box center [57, 172] width 56 height 8
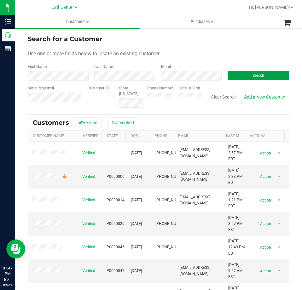
click at [232, 74] on button "Search" at bounding box center [259, 75] width 62 height 9
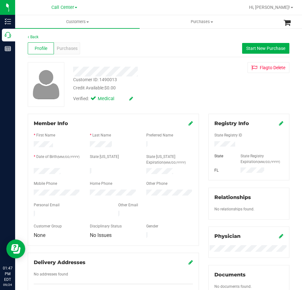
drag, startPoint x: 68, startPoint y: 169, endPoint x: 31, endPoint y: 169, distance: 36.6
click at [31, 169] on div at bounding box center [57, 172] width 56 height 8
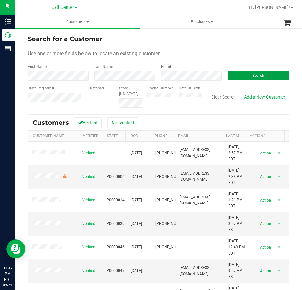
click at [229, 74] on button "Search" at bounding box center [259, 75] width 62 height 9
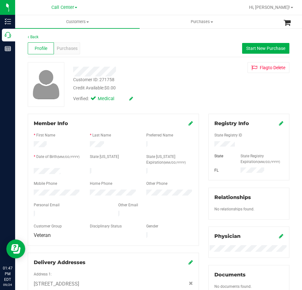
drag, startPoint x: 65, startPoint y: 168, endPoint x: 32, endPoint y: 168, distance: 33.1
click at [32, 168] on div at bounding box center [57, 172] width 56 height 8
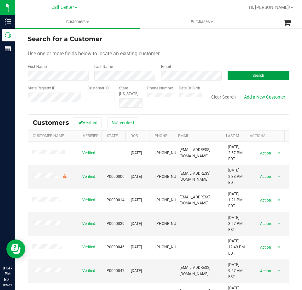
click at [237, 74] on button "Search" at bounding box center [259, 75] width 62 height 9
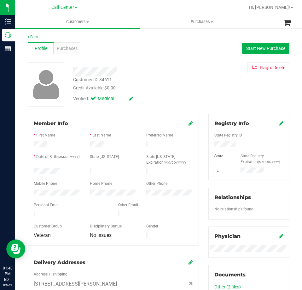
drag, startPoint x: 62, startPoint y: 169, endPoint x: 27, endPoint y: 170, distance: 35.7
click at [27, 170] on div "Member Info * First Name * Last Name Preferred Name * Date of Birth (MM/DD/YYYY…" at bounding box center [113, 227] width 181 height 226
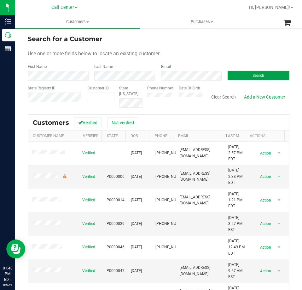
click at [246, 75] on button "Search" at bounding box center [259, 75] width 62 height 9
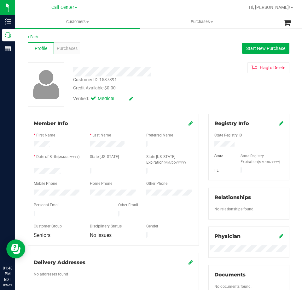
click at [34, 170] on div at bounding box center [57, 172] width 56 height 8
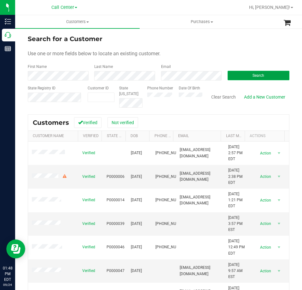
click at [239, 73] on button "Search" at bounding box center [259, 75] width 62 height 9
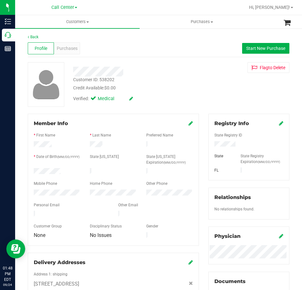
click at [214, 141] on div at bounding box center [249, 144] width 79 height 7
click at [35, 170] on div at bounding box center [57, 172] width 56 height 8
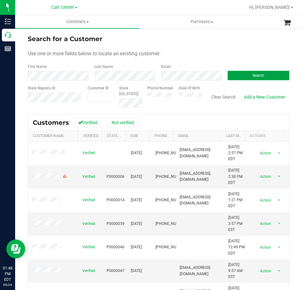
click at [230, 74] on button "Search" at bounding box center [259, 75] width 62 height 9
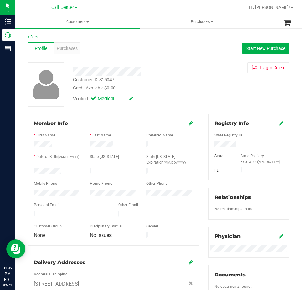
click at [36, 171] on div at bounding box center [57, 172] width 56 height 8
drag, startPoint x: 32, startPoint y: 169, endPoint x: 67, endPoint y: 171, distance: 35.0
click at [67, 171] on div at bounding box center [57, 172] width 56 height 8
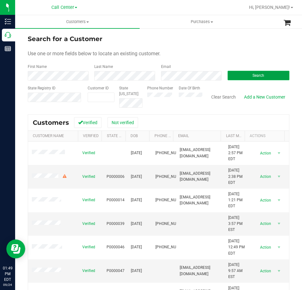
click at [239, 71] on button "Search" at bounding box center [259, 75] width 62 height 9
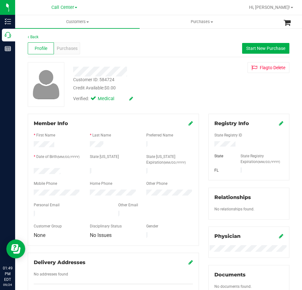
click at [34, 172] on div at bounding box center [57, 172] width 56 height 8
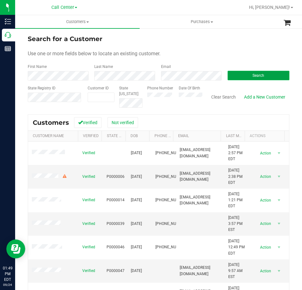
click at [234, 73] on button "Search" at bounding box center [259, 75] width 62 height 9
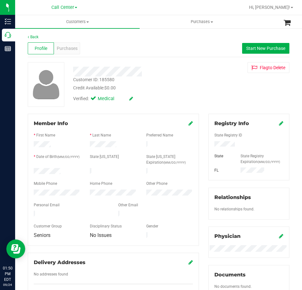
drag, startPoint x: 67, startPoint y: 167, endPoint x: 32, endPoint y: 169, distance: 35.4
click at [32, 169] on div at bounding box center [57, 172] width 56 height 8
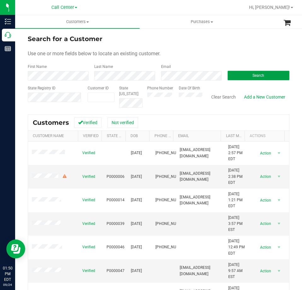
click at [242, 74] on button "Search" at bounding box center [259, 75] width 62 height 9
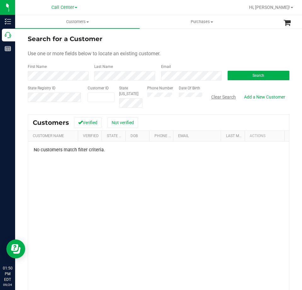
click at [215, 98] on button "Clear Search" at bounding box center [223, 96] width 33 height 11
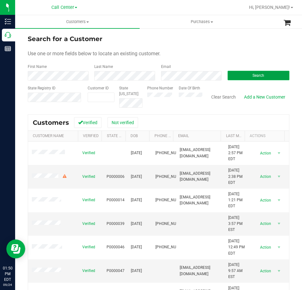
click at [236, 72] on button "Search" at bounding box center [259, 75] width 62 height 9
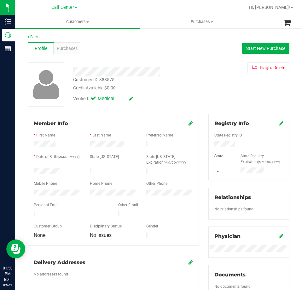
drag, startPoint x: 61, startPoint y: 169, endPoint x: 31, endPoint y: 171, distance: 30.0
click at [31, 171] on div at bounding box center [57, 172] width 56 height 8
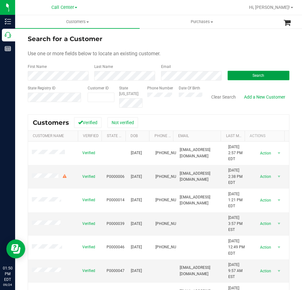
click at [239, 72] on button "Search" at bounding box center [259, 75] width 62 height 9
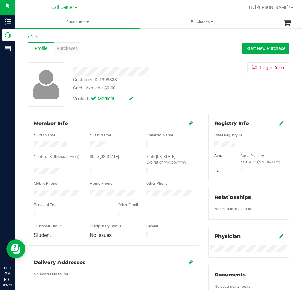
drag, startPoint x: 66, startPoint y: 169, endPoint x: 31, endPoint y: 170, distance: 34.7
click at [31, 170] on div at bounding box center [57, 172] width 56 height 8
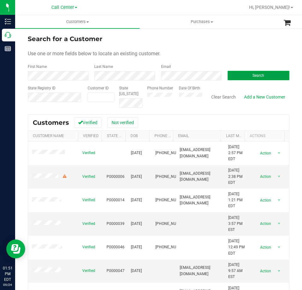
click at [242, 73] on button "Search" at bounding box center [259, 75] width 62 height 9
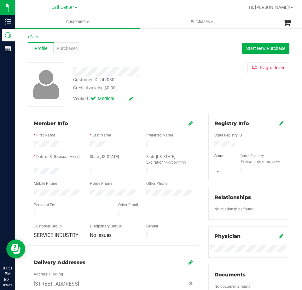
drag, startPoint x: 64, startPoint y: 168, endPoint x: 25, endPoint y: 170, distance: 39.5
click at [25, 170] on div "Member Info * First Name * Last Name Preferred Name * Date of Birth (MM/DD/YYYY…" at bounding box center [113, 213] width 181 height 198
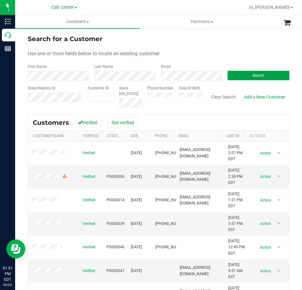
click at [243, 73] on button "Search" at bounding box center [259, 75] width 62 height 9
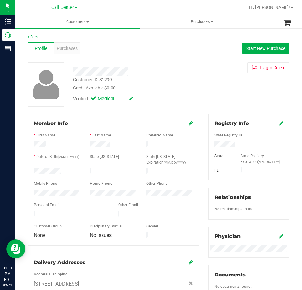
drag, startPoint x: 61, startPoint y: 169, endPoint x: 24, endPoint y: 170, distance: 37.6
click at [24, 170] on div "Member Info * First Name * Last Name Preferred Name * Date of Birth (MM/DD/YYYY…" at bounding box center [113, 237] width 181 height 246
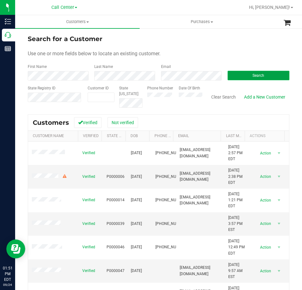
click at [236, 73] on button "Search" at bounding box center [259, 75] width 62 height 9
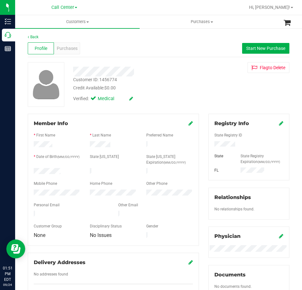
drag, startPoint x: 63, startPoint y: 170, endPoint x: 33, endPoint y: 171, distance: 30.3
click at [33, 171] on div at bounding box center [57, 172] width 56 height 8
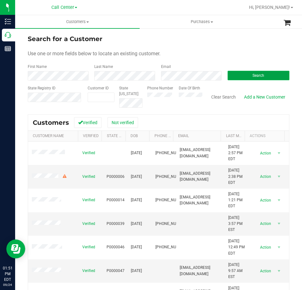
click at [247, 72] on button "Search" at bounding box center [259, 75] width 62 height 9
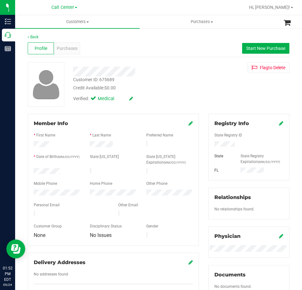
drag, startPoint x: 62, startPoint y: 169, endPoint x: 31, endPoint y: 172, distance: 31.0
click at [31, 172] on div at bounding box center [57, 172] width 56 height 8
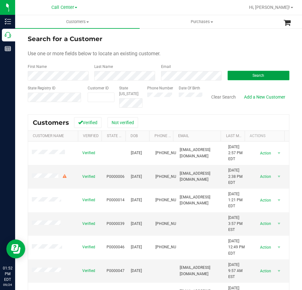
click at [245, 74] on button "Search" at bounding box center [259, 75] width 62 height 9
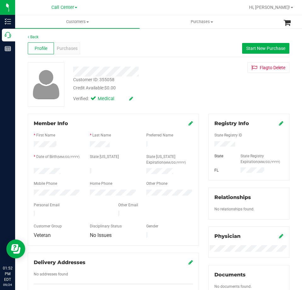
drag, startPoint x: 63, startPoint y: 169, endPoint x: 30, endPoint y: 170, distance: 33.8
click at [30, 170] on div at bounding box center [57, 172] width 56 height 8
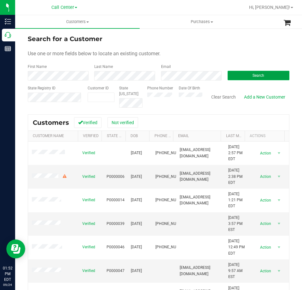
click at [239, 75] on button "Search" at bounding box center [259, 75] width 62 height 9
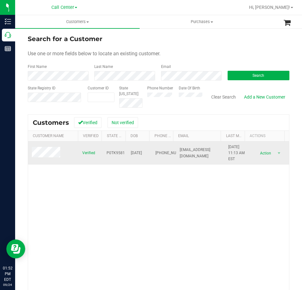
click at [49, 153] on span at bounding box center [47, 153] width 30 height 12
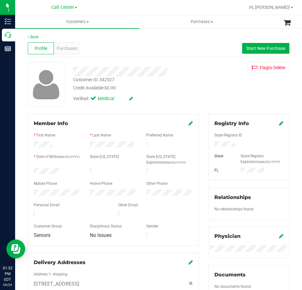
drag, startPoint x: 62, startPoint y: 169, endPoint x: 30, endPoint y: 170, distance: 31.3
click at [31, 170] on div at bounding box center [57, 172] width 56 height 8
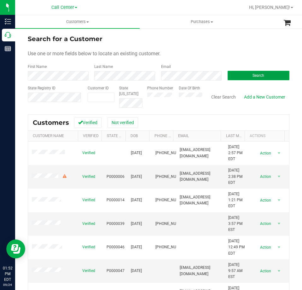
click at [235, 71] on button "Search" at bounding box center [259, 75] width 62 height 9
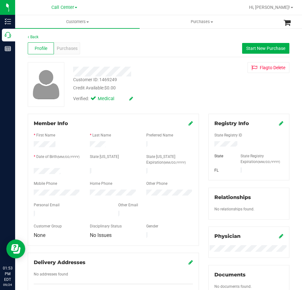
click at [223, 141] on div at bounding box center [249, 144] width 79 height 7
drag, startPoint x: 61, startPoint y: 168, endPoint x: 32, endPoint y: 170, distance: 28.8
click at [32, 170] on div at bounding box center [57, 172] width 56 height 8
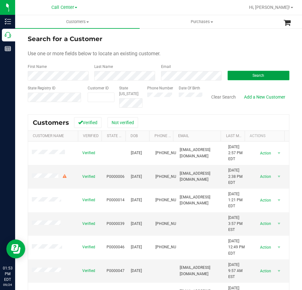
click at [243, 73] on button "Search" at bounding box center [259, 75] width 62 height 9
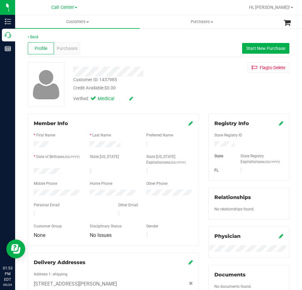
drag, startPoint x: 67, startPoint y: 168, endPoint x: 29, endPoint y: 168, distance: 38.5
click at [29, 168] on div "Member Info * First Name * Last Name Preferred Name * Date of Birth (MM/DD/YYYY…" at bounding box center [113, 180] width 171 height 132
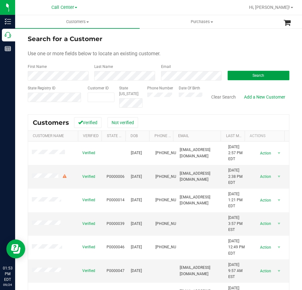
click at [236, 74] on button "Search" at bounding box center [259, 75] width 62 height 9
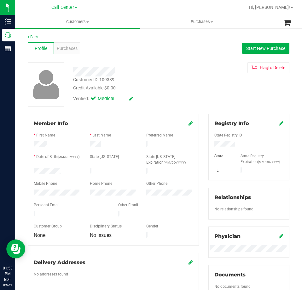
drag, startPoint x: 68, startPoint y: 168, endPoint x: 32, endPoint y: 168, distance: 35.6
click at [32, 168] on div at bounding box center [57, 172] width 56 height 8
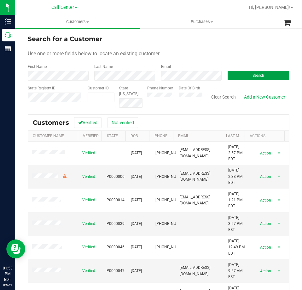
click at [233, 75] on button "Search" at bounding box center [259, 75] width 62 height 9
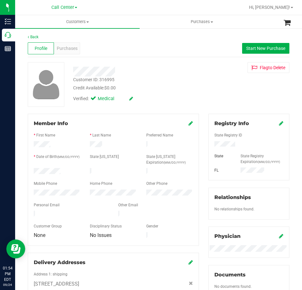
drag, startPoint x: 62, startPoint y: 172, endPoint x: 32, endPoint y: 171, distance: 29.0
click at [32, 171] on div at bounding box center [57, 172] width 56 height 8
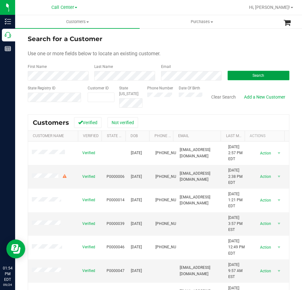
click at [240, 74] on button "Search" at bounding box center [259, 75] width 62 height 9
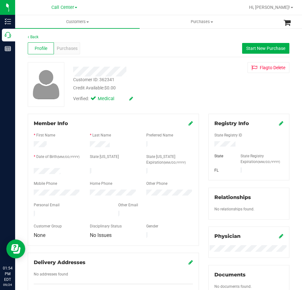
drag, startPoint x: 64, startPoint y: 171, endPoint x: 33, endPoint y: 172, distance: 30.9
click at [31, 172] on div at bounding box center [57, 172] width 56 height 8
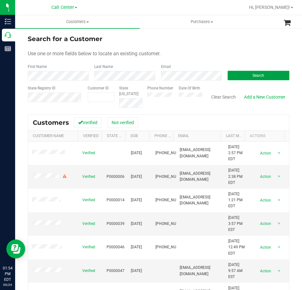
click at [242, 73] on button "Search" at bounding box center [259, 75] width 62 height 9
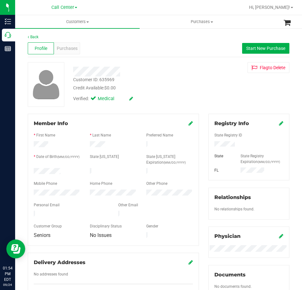
drag, startPoint x: 66, startPoint y: 169, endPoint x: 31, endPoint y: 169, distance: 34.7
click at [31, 169] on div at bounding box center [57, 172] width 56 height 8
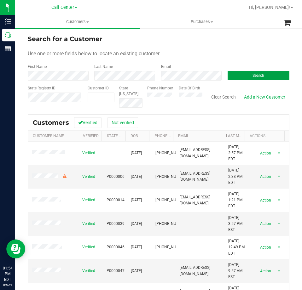
click at [228, 75] on button "Search" at bounding box center [259, 75] width 62 height 9
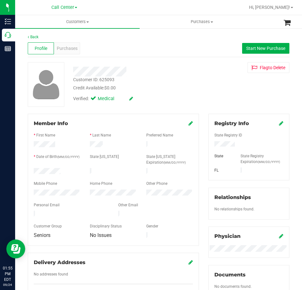
drag, startPoint x: 62, startPoint y: 171, endPoint x: 30, endPoint y: 170, distance: 32.5
click at [30, 170] on div at bounding box center [57, 172] width 56 height 8
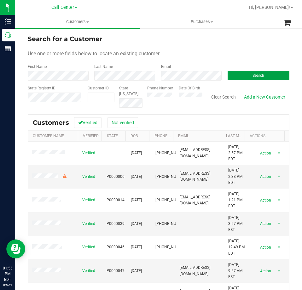
click at [244, 75] on button "Search" at bounding box center [259, 75] width 62 height 9
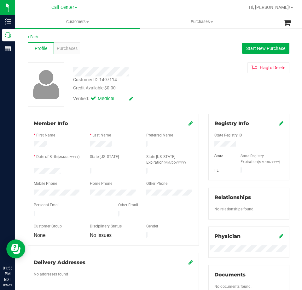
drag, startPoint x: 62, startPoint y: 168, endPoint x: 33, endPoint y: 169, distance: 28.4
click at [33, 169] on div at bounding box center [57, 172] width 56 height 8
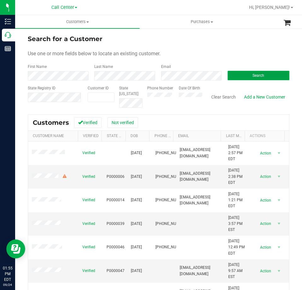
click at [236, 74] on button "Search" at bounding box center [259, 75] width 62 height 9
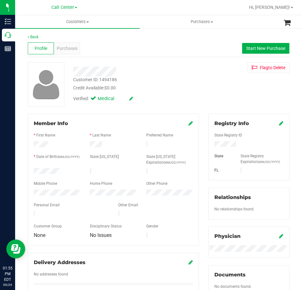
drag, startPoint x: 61, startPoint y: 171, endPoint x: 29, endPoint y: 172, distance: 31.9
click at [29, 172] on div at bounding box center [57, 172] width 56 height 8
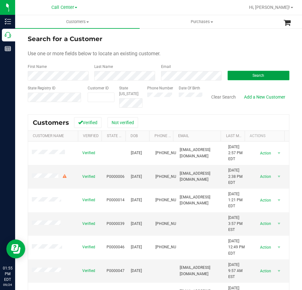
click at [228, 74] on button "Search" at bounding box center [259, 75] width 62 height 9
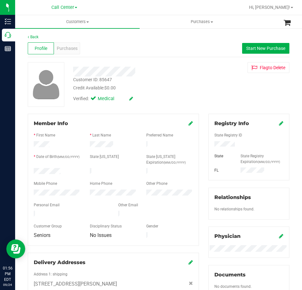
drag, startPoint x: 61, startPoint y: 168, endPoint x: 23, endPoint y: 169, distance: 37.9
click at [23, 169] on div "Member Info * First Name * Last Name Preferred Name * Date of Birth (MM/DD/YYYY…" at bounding box center [113, 213] width 181 height 198
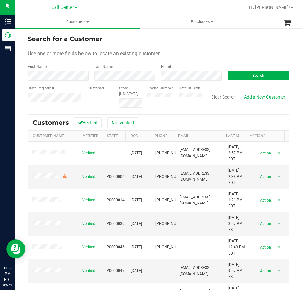
click at [179, 81] on form "Search for a Customer Use one or more fields below to locate an existing custom…" at bounding box center [159, 71] width 262 height 74
click at [237, 74] on button "Search" at bounding box center [259, 75] width 62 height 9
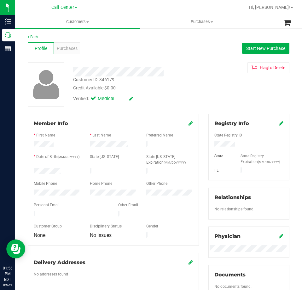
drag, startPoint x: 61, startPoint y: 170, endPoint x: 32, endPoint y: 171, distance: 28.7
click at [32, 171] on div at bounding box center [57, 172] width 56 height 8
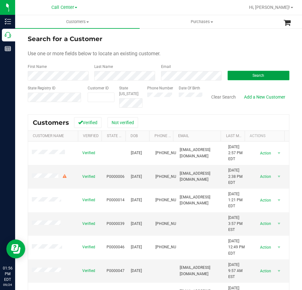
click at [232, 74] on button "Search" at bounding box center [259, 75] width 62 height 9
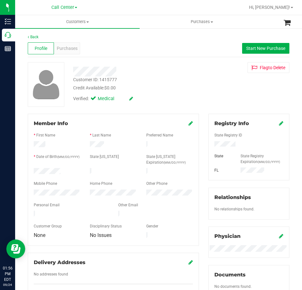
drag, startPoint x: 61, startPoint y: 169, endPoint x: 31, endPoint y: 170, distance: 30.3
click at [31, 170] on div at bounding box center [57, 172] width 56 height 8
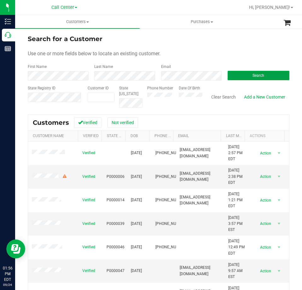
click at [239, 73] on button "Search" at bounding box center [259, 75] width 62 height 9
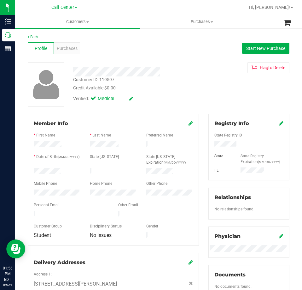
click at [32, 172] on div at bounding box center [57, 172] width 56 height 8
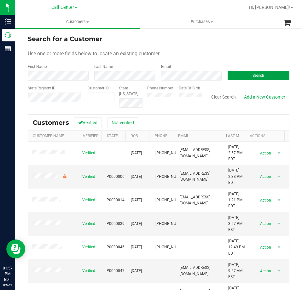
click at [237, 77] on button "Search" at bounding box center [259, 75] width 62 height 9
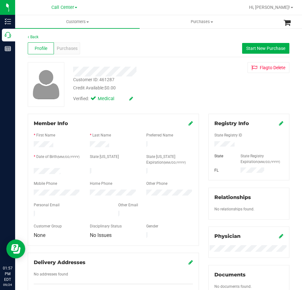
drag, startPoint x: 66, startPoint y: 167, endPoint x: 26, endPoint y: 171, distance: 40.2
click at [26, 171] on div "Member Info * First Name * Last Name Preferred Name * Date of Birth (MM/DD/YYYY…" at bounding box center [113, 209] width 181 height 190
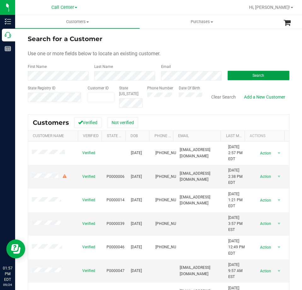
click at [229, 74] on button "Search" at bounding box center [259, 75] width 62 height 9
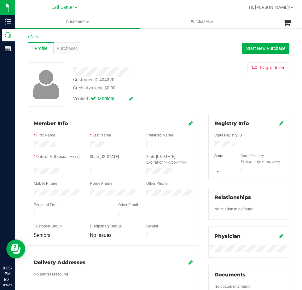
drag, startPoint x: 62, startPoint y: 170, endPoint x: 32, endPoint y: 170, distance: 29.3
click at [33, 170] on div at bounding box center [57, 172] width 56 height 8
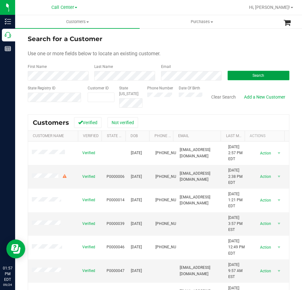
click at [235, 76] on button "Search" at bounding box center [259, 75] width 62 height 9
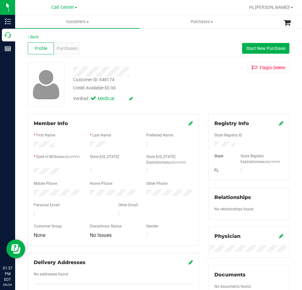
drag, startPoint x: 62, startPoint y: 168, endPoint x: 67, endPoint y: 172, distance: 6.8
click at [67, 172] on form "Member Info * First Name * Last Name Preferred Name * Date of Birth (MM/DD/YYYY…" at bounding box center [113, 180] width 159 height 120
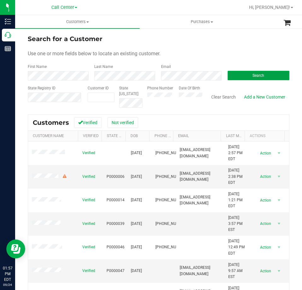
click at [242, 76] on button "Search" at bounding box center [259, 75] width 62 height 9
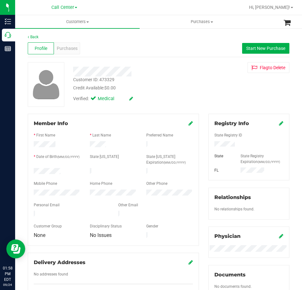
drag, startPoint x: 61, startPoint y: 171, endPoint x: 33, endPoint y: 171, distance: 28.1
click at [33, 171] on div at bounding box center [57, 172] width 56 height 8
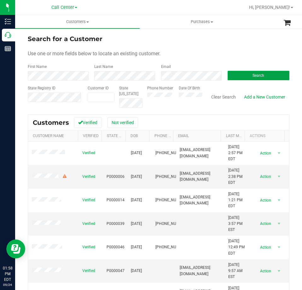
click at [237, 72] on button "Search" at bounding box center [259, 75] width 62 height 9
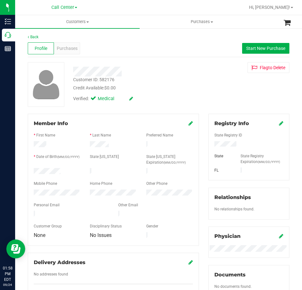
drag, startPoint x: 64, startPoint y: 171, endPoint x: 29, endPoint y: 172, distance: 35.3
click at [29, 172] on div at bounding box center [57, 172] width 56 height 8
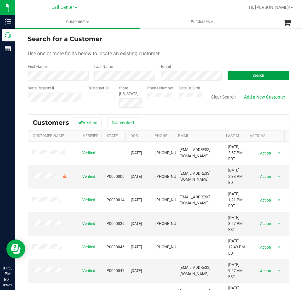
click at [248, 75] on button "Search" at bounding box center [259, 75] width 62 height 9
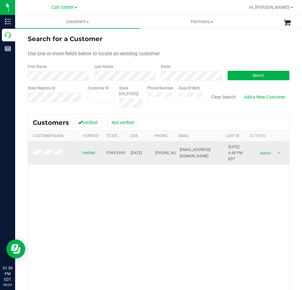
click at [50, 150] on span at bounding box center [48, 153] width 32 height 6
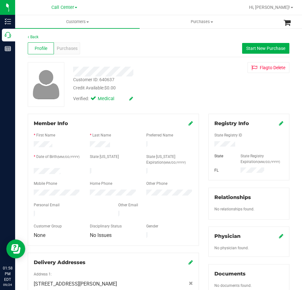
drag, startPoint x: 62, startPoint y: 171, endPoint x: 28, endPoint y: 171, distance: 33.8
click at [28, 171] on div "Member Info * First Name * Last Name Preferred Name * Date of Birth (MM/DD/YYYY…" at bounding box center [113, 180] width 171 height 132
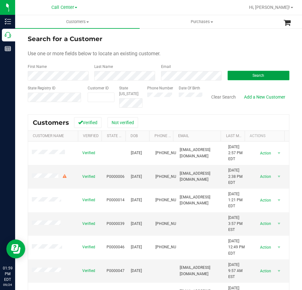
click at [236, 73] on button "Search" at bounding box center [259, 75] width 62 height 9
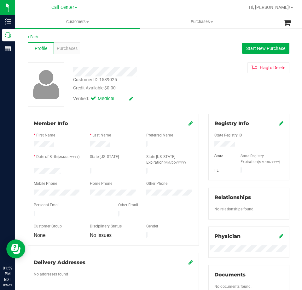
drag, startPoint x: 61, startPoint y: 169, endPoint x: 26, endPoint y: 171, distance: 34.4
click at [26, 171] on div "Member Info * First Name * Last Name Preferred Name * Date of Birth (MM/DD/YYYY…" at bounding box center [113, 209] width 181 height 190
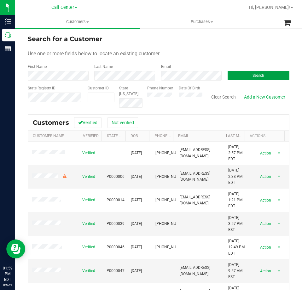
click at [258, 72] on button "Search" at bounding box center [259, 75] width 62 height 9
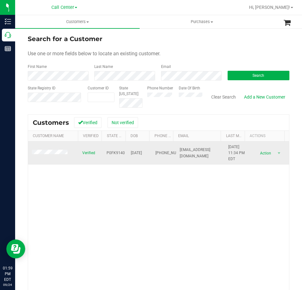
click at [41, 155] on span at bounding box center [51, 153] width 38 height 6
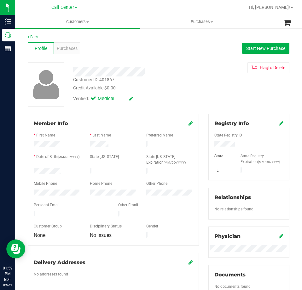
drag, startPoint x: 61, startPoint y: 170, endPoint x: 31, endPoint y: 170, distance: 29.7
click at [31, 170] on div at bounding box center [57, 172] width 56 height 8
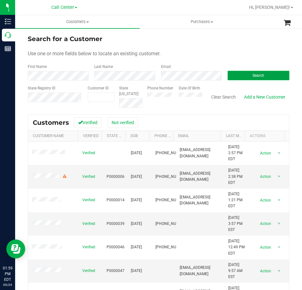
click at [237, 75] on button "Search" at bounding box center [259, 75] width 62 height 9
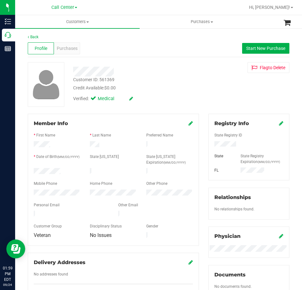
drag, startPoint x: 61, startPoint y: 170, endPoint x: 23, endPoint y: 171, distance: 37.6
click at [23, 171] on div "Member Info * First Name * Last Name Preferred Name * Date of Birth (MM/DD/YYYY…" at bounding box center [113, 209] width 181 height 190
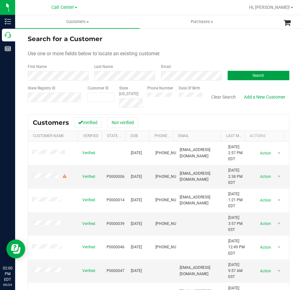
click at [238, 74] on button "Search" at bounding box center [259, 75] width 62 height 9
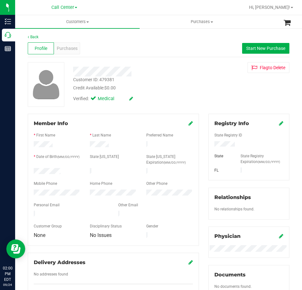
drag, startPoint x: 61, startPoint y: 170, endPoint x: 34, endPoint y: 173, distance: 27.2
click at [34, 173] on div at bounding box center [57, 172] width 56 height 8
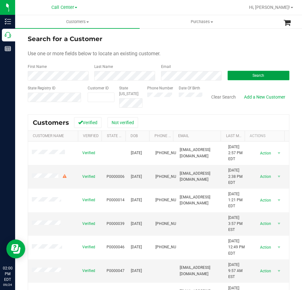
click at [228, 75] on button "Search" at bounding box center [259, 75] width 62 height 9
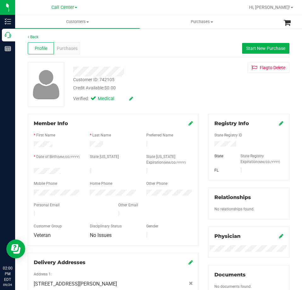
drag, startPoint x: 65, startPoint y: 169, endPoint x: 27, endPoint y: 169, distance: 37.9
click at [27, 169] on div "Member Info * First Name * Last Name Preferred Name * Date of Birth (MM/DD/YYYY…" at bounding box center [113, 213] width 181 height 198
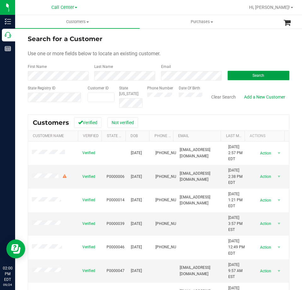
click at [235, 75] on button "Search" at bounding box center [259, 75] width 62 height 9
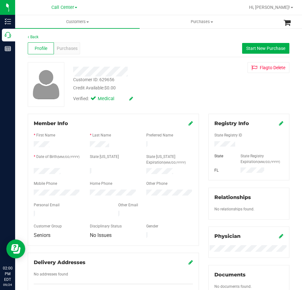
drag, startPoint x: 61, startPoint y: 170, endPoint x: 23, endPoint y: 170, distance: 37.9
click at [23, 170] on div "Back Profile Purchases Start New Purchase Customer ID: 629656 Credit Available:…" at bounding box center [158, 245] width 287 height 435
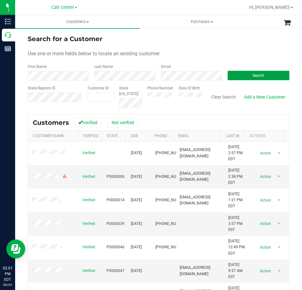
click at [239, 73] on button "Search" at bounding box center [259, 75] width 62 height 9
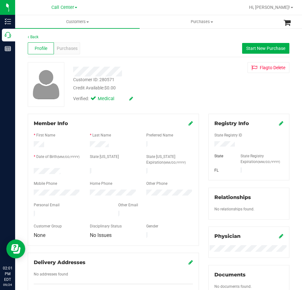
drag, startPoint x: 62, startPoint y: 168, endPoint x: 29, endPoint y: 172, distance: 33.3
click at [29, 172] on div at bounding box center [57, 172] width 56 height 8
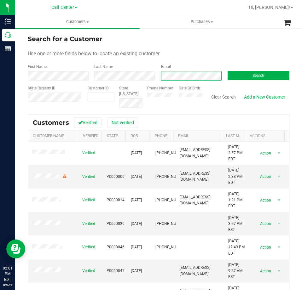
scroll to position [0, 4]
click at [228, 75] on button "Search" at bounding box center [259, 75] width 62 height 9
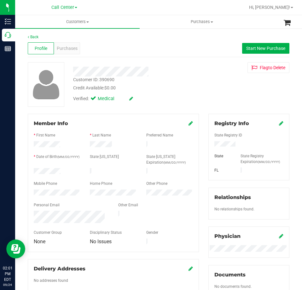
drag, startPoint x: 64, startPoint y: 168, endPoint x: 21, endPoint y: 173, distance: 43.5
click at [21, 173] on div "Back Profile Purchases Start New Purchase Customer ID: 390690 Credit Available:…" at bounding box center [158, 245] width 287 height 435
click at [32, 169] on div at bounding box center [57, 172] width 56 height 8
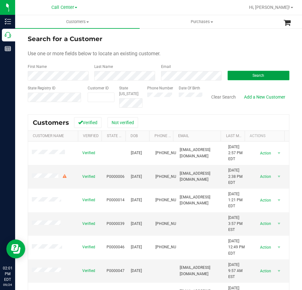
click at [239, 75] on button "Search" at bounding box center [259, 75] width 62 height 9
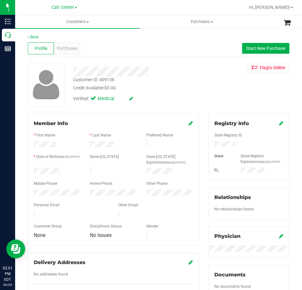
click at [224, 141] on div at bounding box center [249, 144] width 79 height 7
drag, startPoint x: 67, startPoint y: 173, endPoint x: 32, endPoint y: 172, distance: 34.7
click at [32, 172] on div at bounding box center [57, 172] width 56 height 8
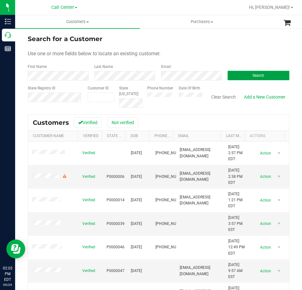
click at [233, 74] on button "Search" at bounding box center [259, 75] width 62 height 9
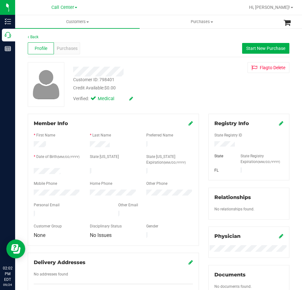
click at [221, 141] on div at bounding box center [249, 144] width 79 height 7
drag, startPoint x: 62, startPoint y: 170, endPoint x: 30, endPoint y: 170, distance: 32.8
click at [30, 170] on div at bounding box center [57, 172] width 56 height 8
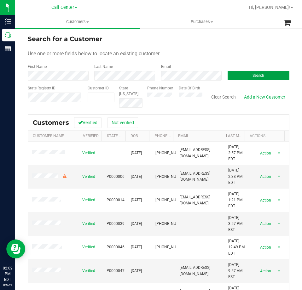
click at [245, 75] on button "Search" at bounding box center [259, 75] width 62 height 9
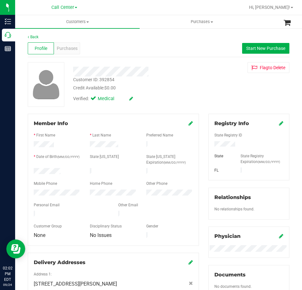
drag, startPoint x: 61, startPoint y: 170, endPoint x: 32, endPoint y: 170, distance: 28.4
click at [32, 170] on div at bounding box center [57, 172] width 56 height 8
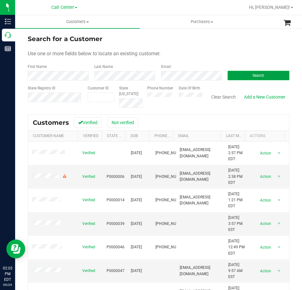
click at [235, 75] on button "Search" at bounding box center [259, 75] width 62 height 9
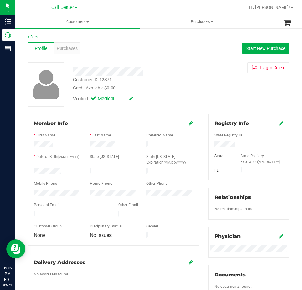
drag, startPoint x: 62, startPoint y: 170, endPoint x: 30, endPoint y: 169, distance: 31.2
click at [30, 169] on div at bounding box center [57, 172] width 56 height 8
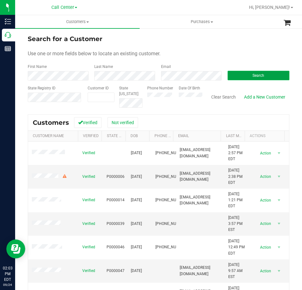
click at [239, 75] on button "Search" at bounding box center [259, 75] width 62 height 9
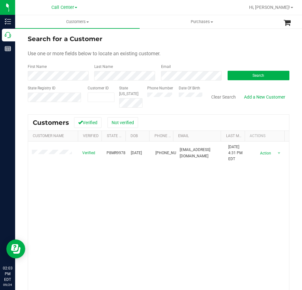
click at [44, 152] on span at bounding box center [53, 153] width 42 height 6
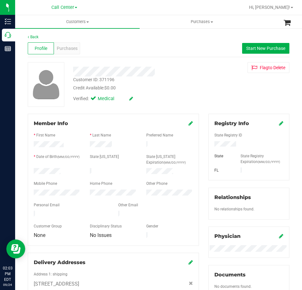
drag, startPoint x: 65, startPoint y: 168, endPoint x: 29, endPoint y: 170, distance: 36.0
click at [29, 170] on div at bounding box center [57, 172] width 56 height 8
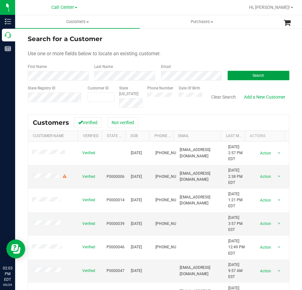
click at [235, 71] on button "Search" at bounding box center [259, 75] width 62 height 9
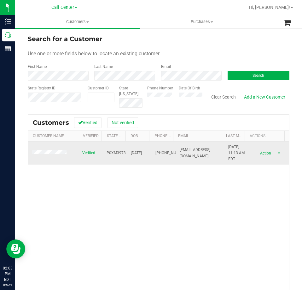
click at [49, 150] on span at bounding box center [50, 153] width 37 height 6
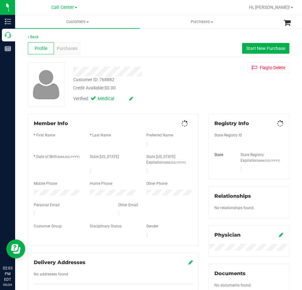
click at [224, 147] on div at bounding box center [249, 149] width 69 height 5
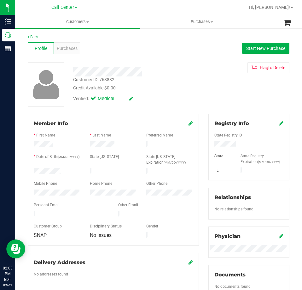
drag, startPoint x: 62, startPoint y: 169, endPoint x: 31, endPoint y: 169, distance: 31.2
click at [31, 169] on div at bounding box center [57, 172] width 56 height 8
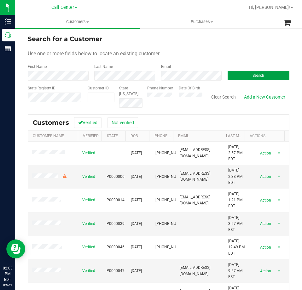
click at [238, 76] on button "Search" at bounding box center [259, 75] width 62 height 9
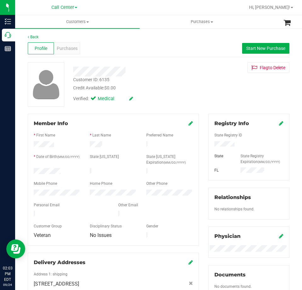
drag, startPoint x: 63, startPoint y: 168, endPoint x: 31, endPoint y: 170, distance: 32.9
click at [31, 171] on div at bounding box center [57, 172] width 56 height 8
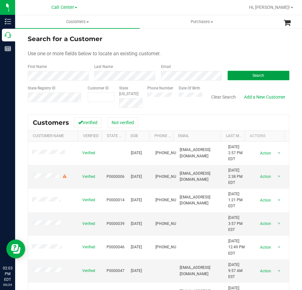
click at [253, 76] on span "Search" at bounding box center [259, 75] width 12 height 4
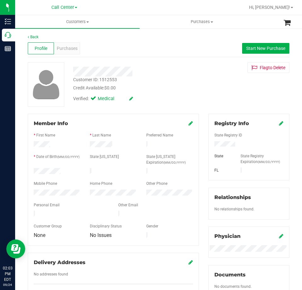
drag, startPoint x: 61, startPoint y: 171, endPoint x: 28, endPoint y: 173, distance: 32.5
click at [28, 173] on div "Member Info * First Name * Last Name Preferred Name * Date of Birth (MM/DD/YYYY…" at bounding box center [113, 180] width 171 height 132
drag, startPoint x: 31, startPoint y: 169, endPoint x: 63, endPoint y: 170, distance: 31.9
click at [63, 170] on div at bounding box center [57, 172] width 56 height 8
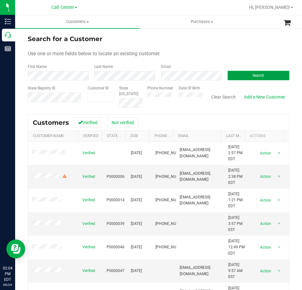
click at [253, 74] on span "Search" at bounding box center [259, 75] width 12 height 4
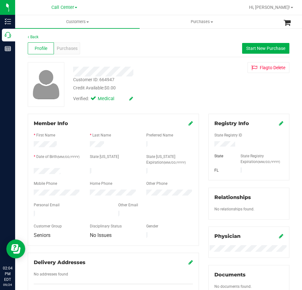
drag, startPoint x: 62, startPoint y: 168, endPoint x: 27, endPoint y: 170, distance: 36.0
click at [27, 170] on div "Member Info * First Name * Last Name Preferred Name * Date of Birth (MM/DD/YYYY…" at bounding box center [113, 209] width 181 height 190
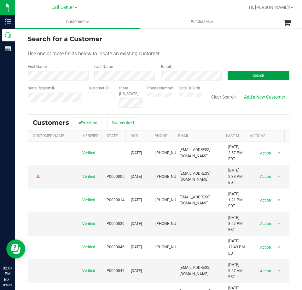
click at [246, 76] on button "Search" at bounding box center [259, 75] width 62 height 9
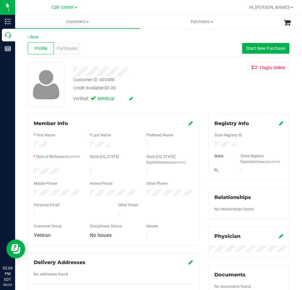
click at [223, 141] on div at bounding box center [249, 144] width 79 height 7
click at [223, 142] on div at bounding box center [249, 144] width 79 height 7
drag, startPoint x: 62, startPoint y: 170, endPoint x: 31, endPoint y: 171, distance: 30.9
click at [31, 171] on div at bounding box center [57, 172] width 56 height 8
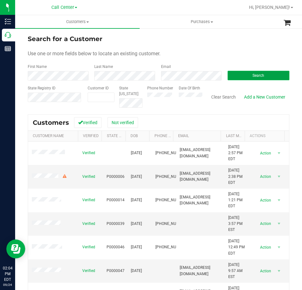
click at [241, 76] on button "Search" at bounding box center [259, 75] width 62 height 9
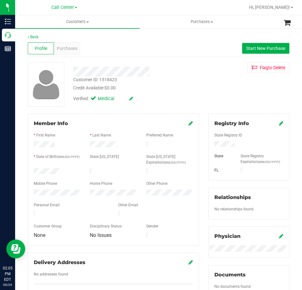
drag, startPoint x: 69, startPoint y: 169, endPoint x: 30, endPoint y: 170, distance: 39.1
click at [30, 170] on div at bounding box center [57, 172] width 56 height 8
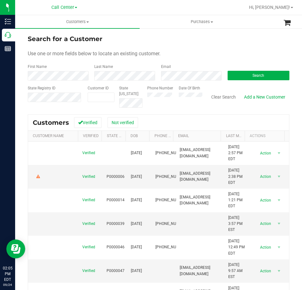
click at [57, 81] on form "Search for a Customer Use one or more fields below to locate an existing custom…" at bounding box center [159, 71] width 262 height 74
click at [228, 72] on button "Search" at bounding box center [259, 75] width 62 height 9
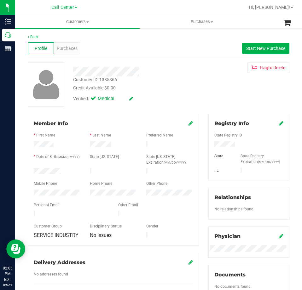
drag, startPoint x: 62, startPoint y: 171, endPoint x: 31, endPoint y: 171, distance: 30.6
click at [28, 171] on div "Member Info * First Name * Last Name Preferred Name * Date of Birth (MM/DD/YYYY…" at bounding box center [113, 180] width 171 height 132
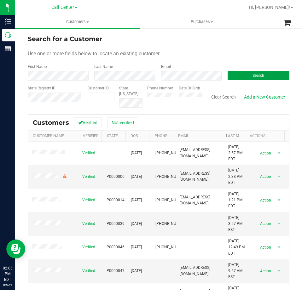
click at [239, 73] on button "Search" at bounding box center [259, 75] width 62 height 9
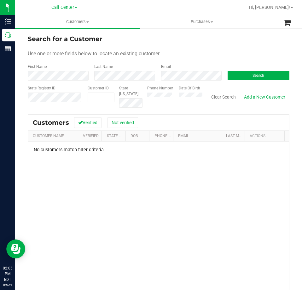
click at [209, 96] on button "Clear Search" at bounding box center [223, 96] width 33 height 11
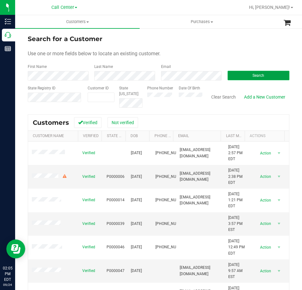
click at [247, 73] on button "Search" at bounding box center [259, 75] width 62 height 9
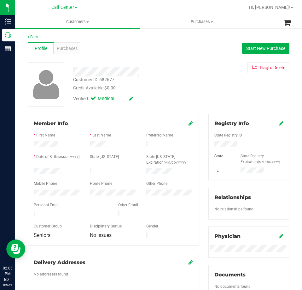
drag, startPoint x: 61, startPoint y: 169, endPoint x: 27, endPoint y: 170, distance: 34.4
click at [27, 170] on div "Member Info * First Name * Last Name Preferred Name * Date of Birth (MM/DD/YYYY…" at bounding box center [113, 209] width 181 height 190
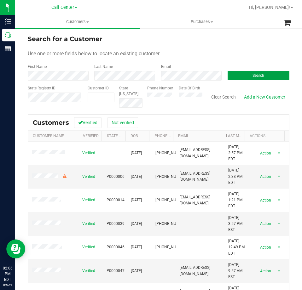
click at [246, 74] on button "Search" at bounding box center [259, 75] width 62 height 9
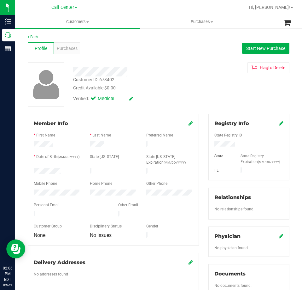
drag, startPoint x: 65, startPoint y: 170, endPoint x: 32, endPoint y: 172, distance: 32.5
click at [32, 172] on div at bounding box center [57, 172] width 56 height 8
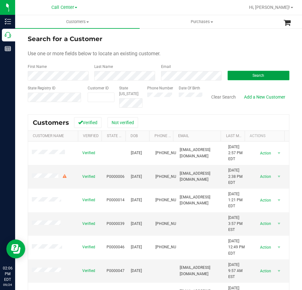
click at [234, 78] on button "Search" at bounding box center [259, 75] width 62 height 9
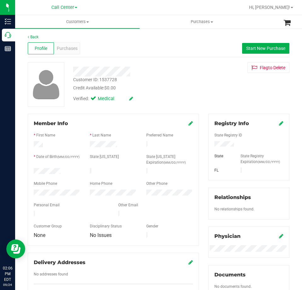
drag, startPoint x: 63, startPoint y: 170, endPoint x: 32, endPoint y: 171, distance: 31.5
click at [32, 171] on div at bounding box center [57, 172] width 56 height 8
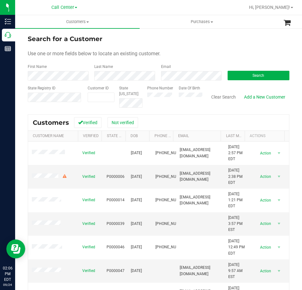
click at [170, 70] on div "Email" at bounding box center [189, 72] width 67 height 17
click at [239, 74] on button "Search" at bounding box center [259, 75] width 62 height 9
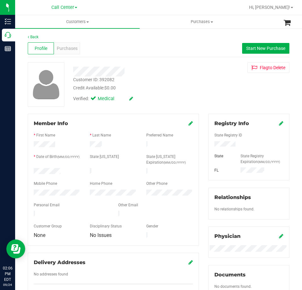
drag, startPoint x: 66, startPoint y: 168, endPoint x: 29, endPoint y: 170, distance: 37.6
click at [29, 170] on div "Member Info * First Name * Last Name Preferred Name * Date of Birth (MM/DD/YYYY…" at bounding box center [113, 180] width 171 height 132
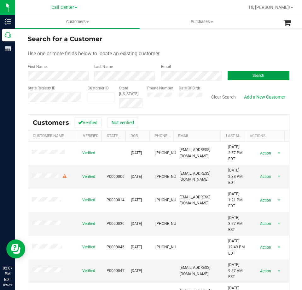
click at [237, 73] on button "Search" at bounding box center [259, 75] width 62 height 9
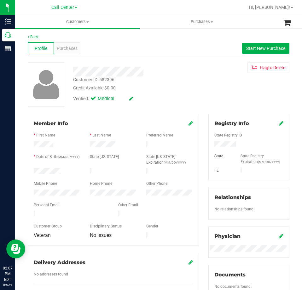
click at [30, 170] on div at bounding box center [57, 172] width 56 height 8
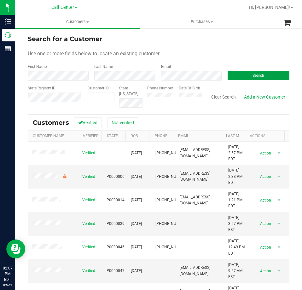
click at [238, 74] on button "Search" at bounding box center [259, 75] width 62 height 9
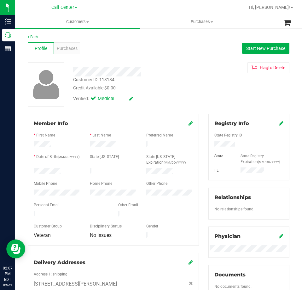
drag, startPoint x: 61, startPoint y: 169, endPoint x: 32, endPoint y: 170, distance: 28.7
click at [32, 170] on div at bounding box center [57, 172] width 56 height 8
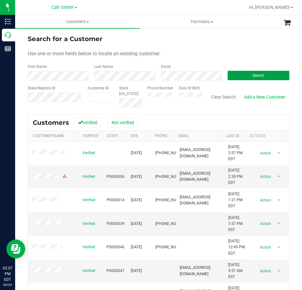
click at [241, 71] on button "Search" at bounding box center [259, 75] width 62 height 9
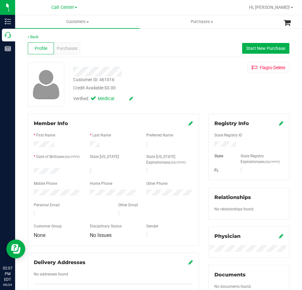
drag, startPoint x: 62, startPoint y: 169, endPoint x: 29, endPoint y: 170, distance: 32.5
click at [29, 170] on div at bounding box center [57, 172] width 56 height 8
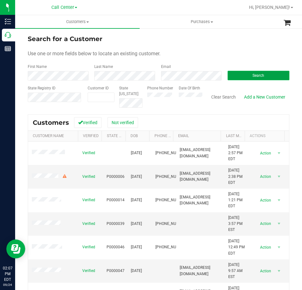
click at [232, 77] on button "Search" at bounding box center [259, 75] width 62 height 9
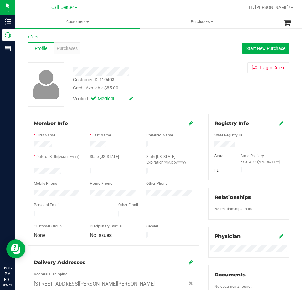
drag, startPoint x: 63, startPoint y: 169, endPoint x: 32, endPoint y: 170, distance: 31.0
click at [32, 170] on div at bounding box center [57, 172] width 56 height 8
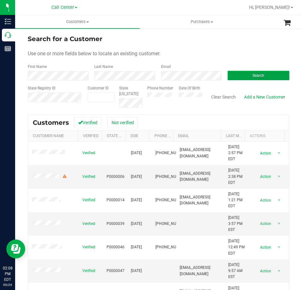
click at [228, 72] on button "Search" at bounding box center [259, 75] width 62 height 9
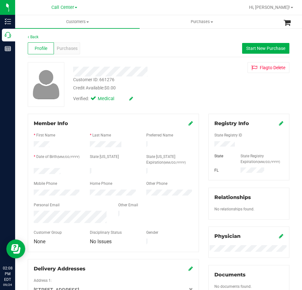
drag, startPoint x: 62, startPoint y: 171, endPoint x: 28, endPoint y: 172, distance: 33.8
click at [28, 172] on div "Member Info * First Name * Last Name Preferred Name * Date of Birth (MM/DD/YYYY…" at bounding box center [113, 183] width 171 height 138
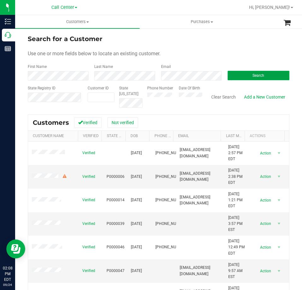
click at [253, 76] on span "Search" at bounding box center [259, 75] width 12 height 4
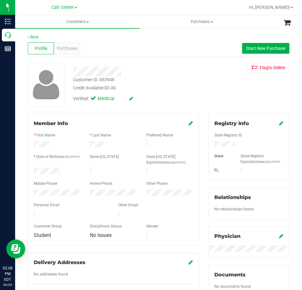
drag, startPoint x: 61, startPoint y: 170, endPoint x: 29, endPoint y: 171, distance: 31.9
click at [29, 171] on div at bounding box center [57, 172] width 56 height 8
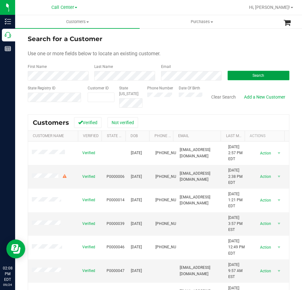
click at [239, 74] on button "Search" at bounding box center [259, 75] width 62 height 9
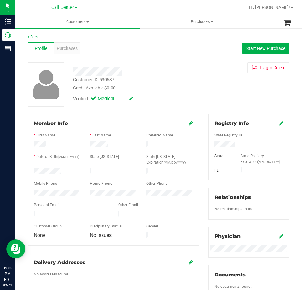
drag, startPoint x: 62, startPoint y: 169, endPoint x: 25, endPoint y: 170, distance: 36.6
click at [25, 170] on div "Member Info * First Name * Last Name Preferred Name * Date of Birth (MM/DD/YYYY…" at bounding box center [113, 209] width 181 height 190
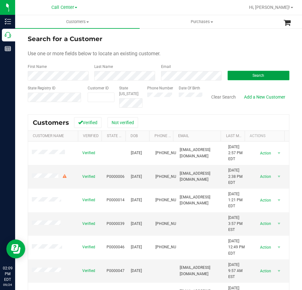
click at [239, 76] on button "Search" at bounding box center [259, 75] width 62 height 9
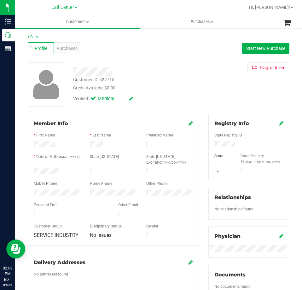
click at [30, 170] on div at bounding box center [57, 172] width 56 height 8
drag, startPoint x: 65, startPoint y: 169, endPoint x: 27, endPoint y: 170, distance: 37.9
click at [27, 170] on div "Member Info * First Name * Last Name Preferred Name * Date of Birth (MM/DD/YYYY…" at bounding box center [113, 209] width 181 height 190
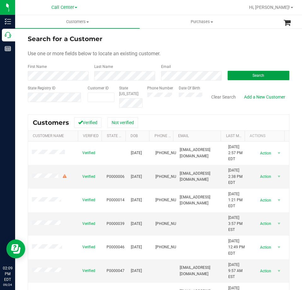
click at [243, 75] on button "Search" at bounding box center [259, 75] width 62 height 9
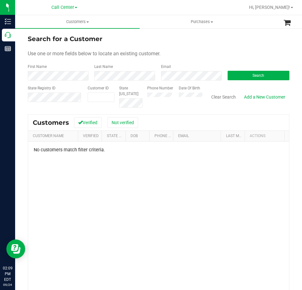
click at [51, 151] on div "No customers match filter criteria." at bounding box center [158, 149] width 261 height 5
click at [208, 95] on button "Clear Search" at bounding box center [223, 96] width 33 height 11
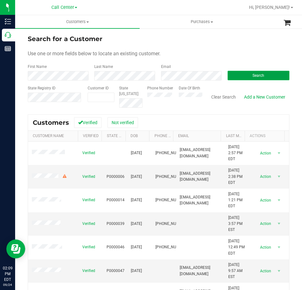
click at [239, 78] on button "Search" at bounding box center [259, 75] width 62 height 9
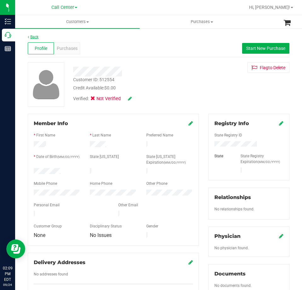
click at [33, 38] on link "Back" at bounding box center [33, 37] width 11 height 4
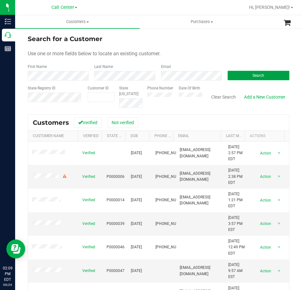
click at [241, 72] on button "Search" at bounding box center [259, 75] width 62 height 9
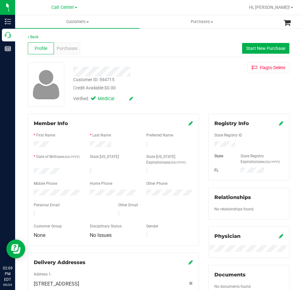
drag, startPoint x: 62, startPoint y: 167, endPoint x: 31, endPoint y: 170, distance: 30.7
click at [31, 170] on div at bounding box center [57, 172] width 56 height 8
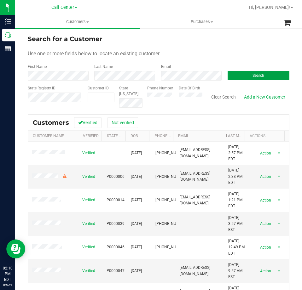
click at [244, 74] on button "Search" at bounding box center [259, 75] width 62 height 9
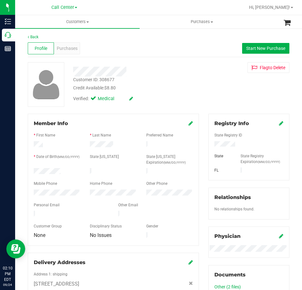
drag, startPoint x: 66, startPoint y: 170, endPoint x: 33, endPoint y: 171, distance: 33.1
click at [33, 171] on div at bounding box center [57, 172] width 56 height 8
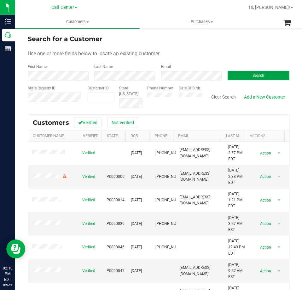
click at [253, 74] on span "Search" at bounding box center [259, 75] width 12 height 4
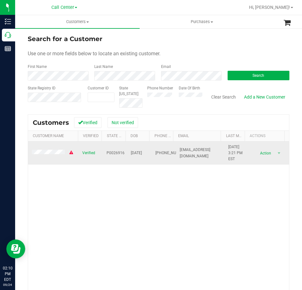
click at [53, 152] on span at bounding box center [53, 153] width 42 height 6
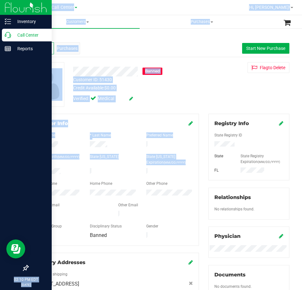
drag, startPoint x: 61, startPoint y: 170, endPoint x: 12, endPoint y: 171, distance: 49.2
click at [12, 171] on div "Inventory Call Center Reports 02:10 PM EDT [DATE] 09/24 Call Center Call Center…" at bounding box center [151, 145] width 302 height 290
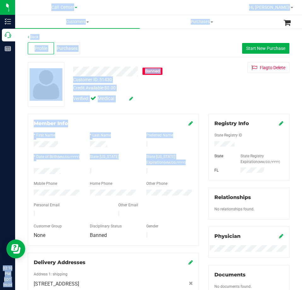
click at [66, 168] on div at bounding box center [57, 172] width 56 height 8
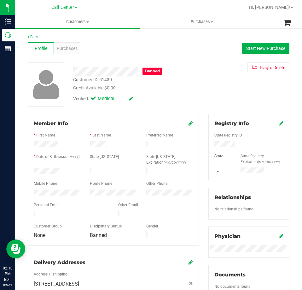
drag, startPoint x: 63, startPoint y: 170, endPoint x: 33, endPoint y: 171, distance: 30.6
click at [33, 171] on div at bounding box center [57, 172] width 56 height 8
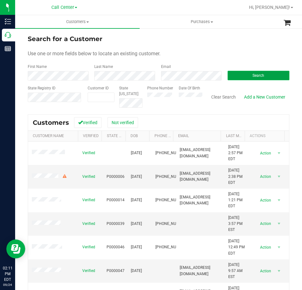
click at [253, 74] on span "Search" at bounding box center [259, 75] width 12 height 4
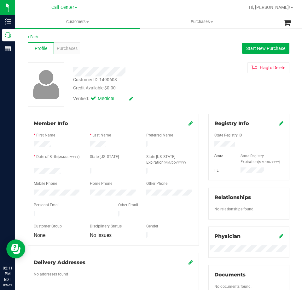
drag, startPoint x: 67, startPoint y: 169, endPoint x: 31, endPoint y: 171, distance: 36.6
click at [31, 171] on div at bounding box center [57, 172] width 56 height 8
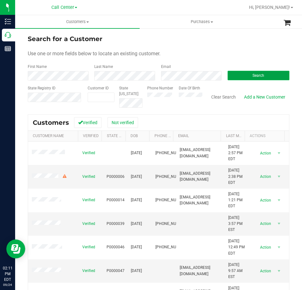
click at [248, 77] on button "Search" at bounding box center [259, 75] width 62 height 9
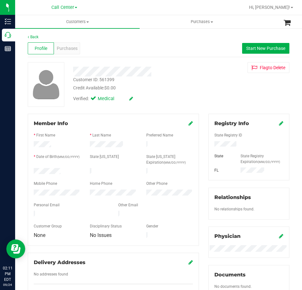
drag, startPoint x: 64, startPoint y: 171, endPoint x: 23, endPoint y: 171, distance: 41.6
click at [23, 171] on div "Back Profile Purchases Start New Purchase Customer ID: 561399 Credit Available:…" at bounding box center [158, 245] width 287 height 435
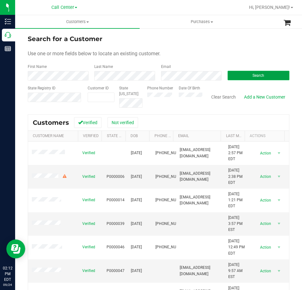
click at [248, 75] on button "Search" at bounding box center [259, 75] width 62 height 9
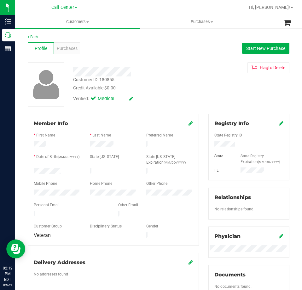
drag, startPoint x: 70, startPoint y: 170, endPoint x: 26, endPoint y: 171, distance: 44.2
click at [26, 171] on div "Member Info * First Name * Last Name Preferred Name * Date of Birth (MM/DD/YYYY…" at bounding box center [113, 209] width 181 height 190
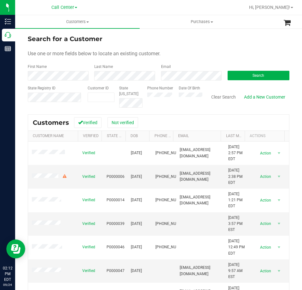
click at [178, 71] on div "Email" at bounding box center [189, 72] width 67 height 17
click at [239, 74] on button "Search" at bounding box center [259, 75] width 62 height 9
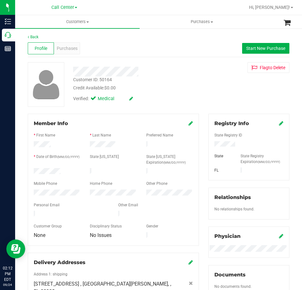
drag, startPoint x: 61, startPoint y: 170, endPoint x: 28, endPoint y: 170, distance: 32.5
click at [28, 170] on div "Member Info * First Name * Last Name Preferred Name * Date of Birth (MM/DD/YYYY…" at bounding box center [113, 180] width 171 height 132
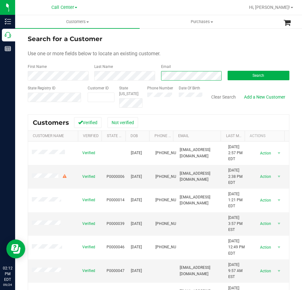
scroll to position [0, 3]
click at [240, 74] on button "Search" at bounding box center [259, 75] width 62 height 9
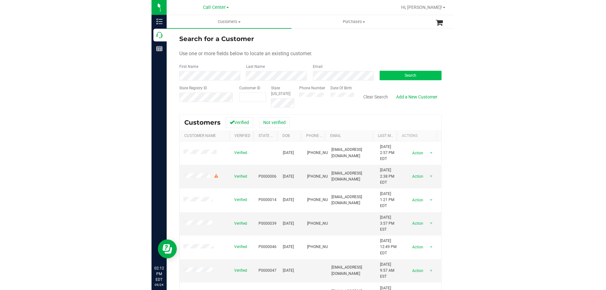
scroll to position [0, 0]
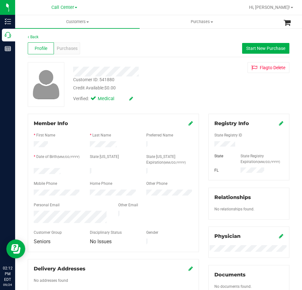
drag, startPoint x: 66, startPoint y: 167, endPoint x: 33, endPoint y: 171, distance: 32.8
click at [33, 171] on div at bounding box center [57, 172] width 56 height 8
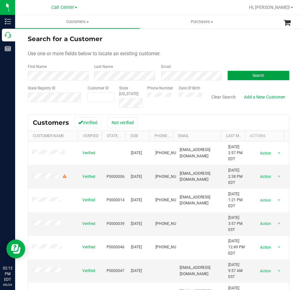
click at [233, 76] on button "Search" at bounding box center [259, 75] width 62 height 9
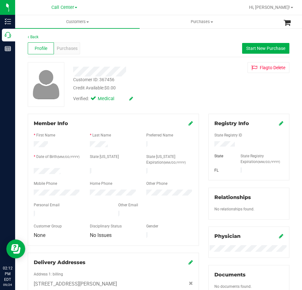
drag, startPoint x: 63, startPoint y: 167, endPoint x: 26, endPoint y: 172, distance: 37.3
click at [26, 172] on div "Member Info * First Name * Last Name Preferred Name * Date of Birth (MM/DD/YYYY…" at bounding box center [113, 213] width 181 height 198
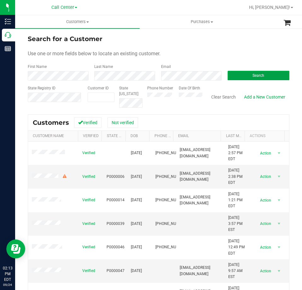
click at [236, 74] on button "Search" at bounding box center [259, 75] width 62 height 9
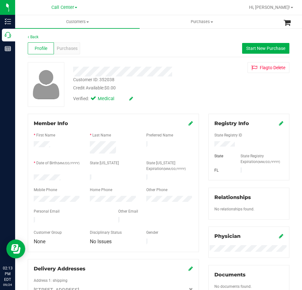
drag, startPoint x: 61, startPoint y: 174, endPoint x: 30, endPoint y: 177, distance: 31.7
click at [30, 177] on div at bounding box center [57, 178] width 56 height 8
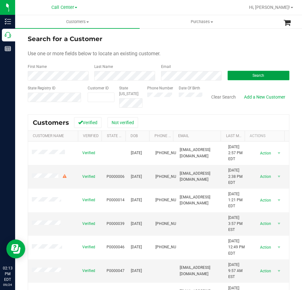
click at [242, 76] on button "Search" at bounding box center [259, 75] width 62 height 9
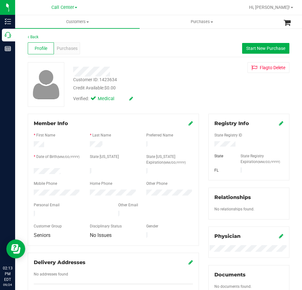
drag, startPoint x: 62, startPoint y: 167, endPoint x: 29, endPoint y: 170, distance: 33.0
click at [29, 170] on div at bounding box center [57, 172] width 56 height 8
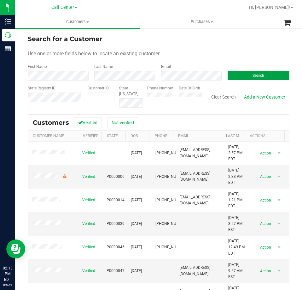
click at [237, 73] on button "Search" at bounding box center [259, 75] width 62 height 9
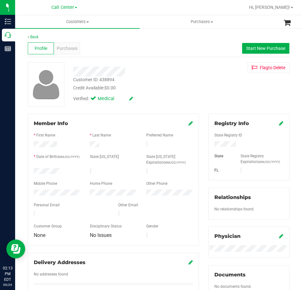
click at [221, 139] on div "State Registry ID" at bounding box center [249, 135] width 79 height 7
click at [31, 171] on div at bounding box center [57, 172] width 56 height 8
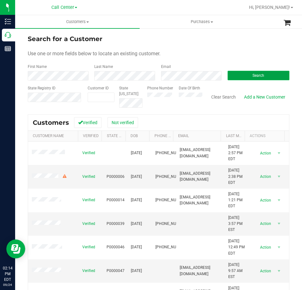
click at [236, 75] on button "Search" at bounding box center [259, 75] width 62 height 9
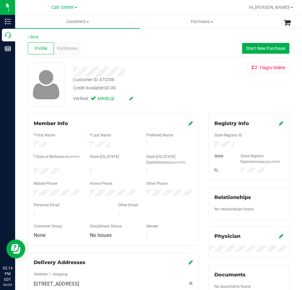
drag, startPoint x: 64, startPoint y: 168, endPoint x: 31, endPoint y: 169, distance: 33.8
click at [27, 169] on div "Member Info * First Name * Last Name Preferred Name * Date of Birth (MM/DD/YYYY…" at bounding box center [113, 213] width 181 height 198
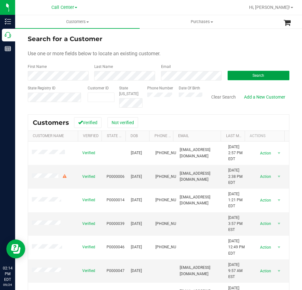
click at [241, 74] on button "Search" at bounding box center [259, 75] width 62 height 9
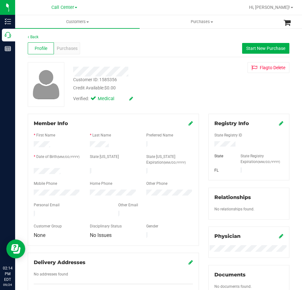
drag, startPoint x: 66, startPoint y: 170, endPoint x: 32, endPoint y: 173, distance: 33.9
click at [32, 173] on div at bounding box center [57, 172] width 56 height 8
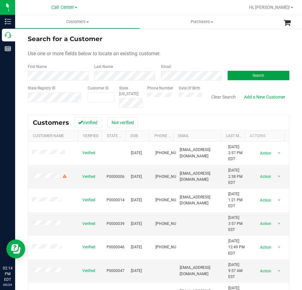
click at [239, 76] on button "Search" at bounding box center [259, 75] width 62 height 9
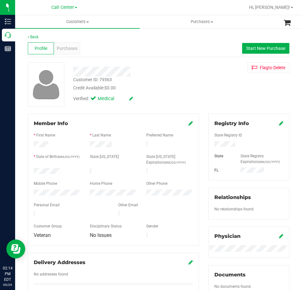
drag, startPoint x: 62, startPoint y: 170, endPoint x: 31, endPoint y: 171, distance: 31.2
click at [31, 171] on div at bounding box center [57, 172] width 56 height 8
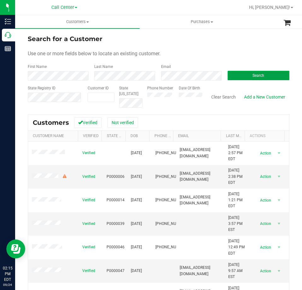
click at [233, 74] on button "Search" at bounding box center [259, 75] width 62 height 9
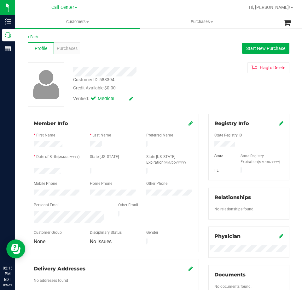
drag, startPoint x: 61, startPoint y: 170, endPoint x: 27, endPoint y: 171, distance: 33.1
click at [27, 171] on div "Member Info * First Name * Last Name Preferred Name * Date of Birth (MM/DD/YYYY…" at bounding box center [113, 212] width 181 height 196
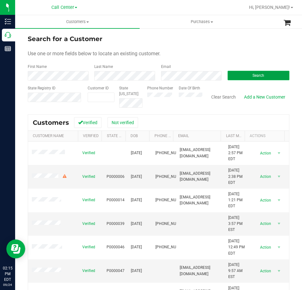
click at [244, 75] on button "Search" at bounding box center [259, 75] width 62 height 9
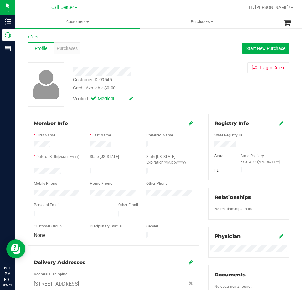
drag, startPoint x: 64, startPoint y: 170, endPoint x: 32, endPoint y: 170, distance: 31.9
click at [32, 170] on div at bounding box center [57, 172] width 56 height 8
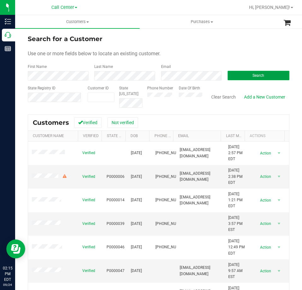
click at [233, 74] on button "Search" at bounding box center [259, 75] width 62 height 9
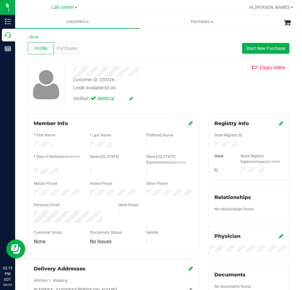
drag, startPoint x: 64, startPoint y: 169, endPoint x: 31, endPoint y: 170, distance: 33.2
click at [31, 170] on div at bounding box center [57, 172] width 56 height 8
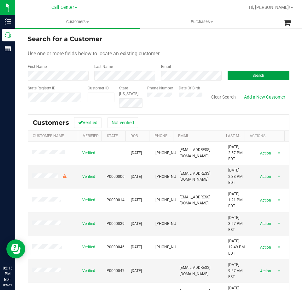
click at [238, 72] on button "Search" at bounding box center [259, 75] width 62 height 9
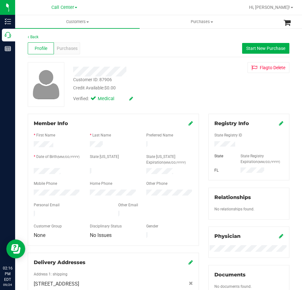
drag, startPoint x: 63, startPoint y: 173, endPoint x: 32, endPoint y: 173, distance: 31.2
click at [32, 173] on div at bounding box center [57, 172] width 56 height 8
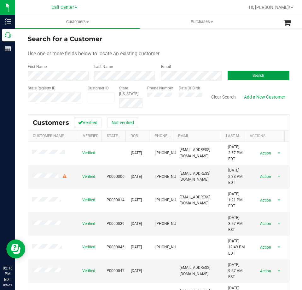
click at [236, 77] on button "Search" at bounding box center [259, 75] width 62 height 9
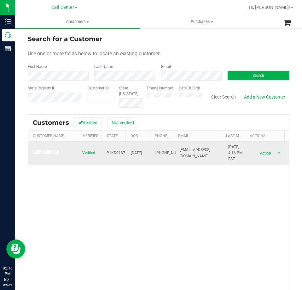
click at [38, 150] on span at bounding box center [46, 153] width 29 height 6
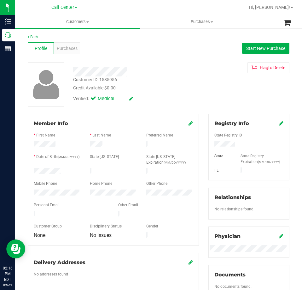
drag, startPoint x: 62, startPoint y: 170, endPoint x: 32, endPoint y: 171, distance: 29.1
click at [32, 171] on div at bounding box center [57, 172] width 56 height 8
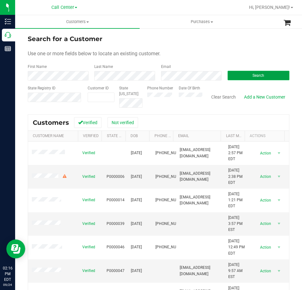
click at [248, 76] on button "Search" at bounding box center [259, 75] width 62 height 9
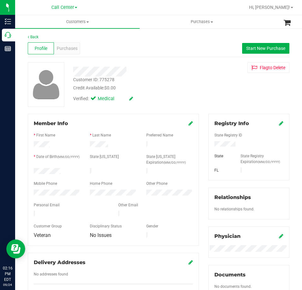
drag, startPoint x: 65, startPoint y: 168, endPoint x: 31, endPoint y: 170, distance: 34.1
click at [31, 170] on div at bounding box center [57, 172] width 56 height 8
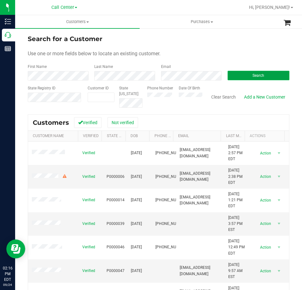
click at [244, 72] on button "Search" at bounding box center [259, 75] width 62 height 9
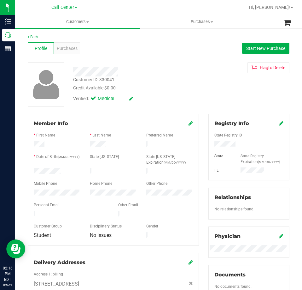
drag, startPoint x: 61, startPoint y: 169, endPoint x: 29, endPoint y: 173, distance: 31.4
click at [29, 173] on div at bounding box center [57, 172] width 56 height 8
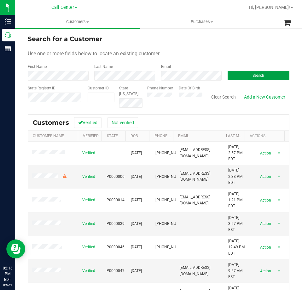
click at [232, 73] on button "Search" at bounding box center [259, 75] width 62 height 9
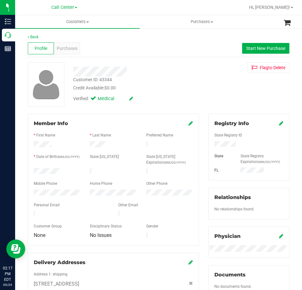
drag, startPoint x: 62, startPoint y: 169, endPoint x: 31, endPoint y: 170, distance: 30.6
click at [31, 170] on div at bounding box center [57, 172] width 56 height 8
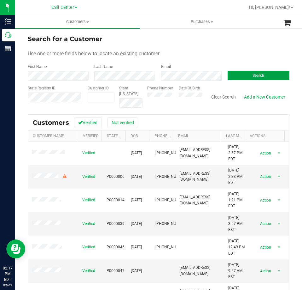
click at [243, 72] on button "Search" at bounding box center [259, 75] width 62 height 9
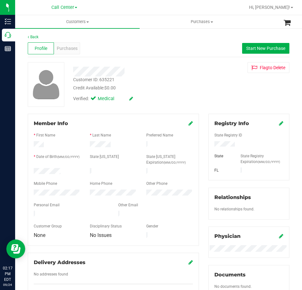
drag, startPoint x: 61, startPoint y: 170, endPoint x: 29, endPoint y: 170, distance: 31.9
click at [29, 170] on div "Member Info * First Name * Last Name Preferred Name * Date of Birth (MM/DD/YYYY…" at bounding box center [113, 180] width 171 height 132
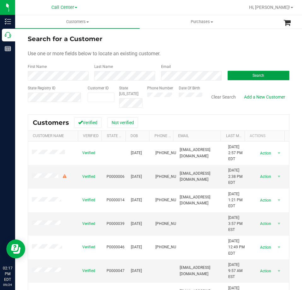
click at [255, 73] on button "Search" at bounding box center [259, 75] width 62 height 9
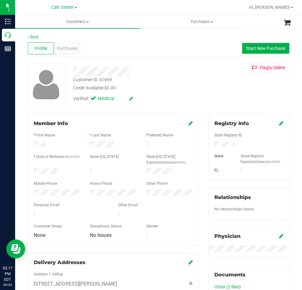
drag, startPoint x: 64, startPoint y: 170, endPoint x: 28, endPoint y: 169, distance: 36.0
click at [28, 169] on div "Member Info * First Name * Last Name Preferred Name * Date of Birth (MM/DD/YYYY…" at bounding box center [113, 180] width 171 height 132
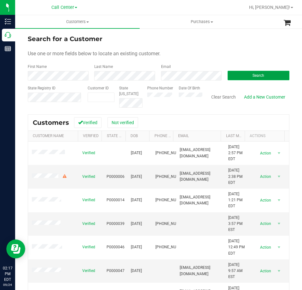
click at [242, 74] on button "Search" at bounding box center [259, 75] width 62 height 9
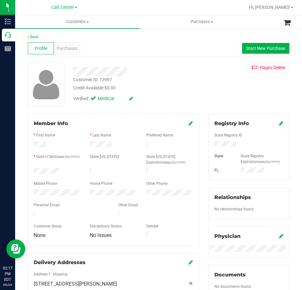
drag, startPoint x: 64, startPoint y: 171, endPoint x: 25, endPoint y: 171, distance: 39.4
click at [25, 171] on div "Member Info * First Name * Last Name Preferred Name * Date of Birth (MM/DD/YYYY…" at bounding box center [113, 237] width 181 height 246
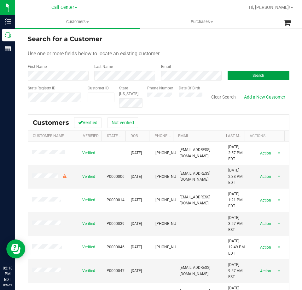
click at [253, 75] on span "Search" at bounding box center [259, 75] width 12 height 4
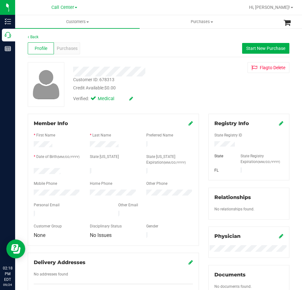
click at [218, 141] on div at bounding box center [249, 144] width 79 height 7
drag, startPoint x: 65, startPoint y: 171, endPoint x: 30, endPoint y: 170, distance: 35.0
click at [30, 170] on div at bounding box center [57, 172] width 56 height 8
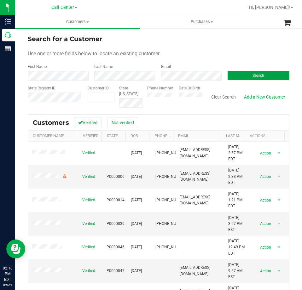
click at [253, 77] on span "Search" at bounding box center [259, 75] width 12 height 4
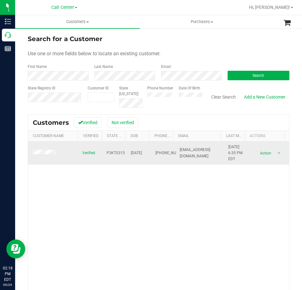
click at [46, 148] on td at bounding box center [53, 152] width 50 height 23
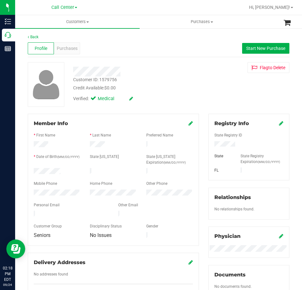
drag, startPoint x: 64, startPoint y: 170, endPoint x: 30, endPoint y: 172, distance: 33.8
click at [30, 172] on div at bounding box center [57, 172] width 56 height 8
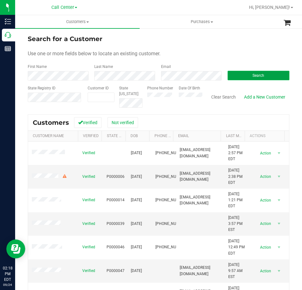
click at [233, 77] on button "Search" at bounding box center [259, 75] width 62 height 9
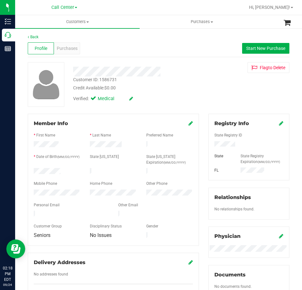
drag, startPoint x: 69, startPoint y: 169, endPoint x: 31, endPoint y: 170, distance: 37.9
click at [31, 170] on div at bounding box center [57, 172] width 56 height 8
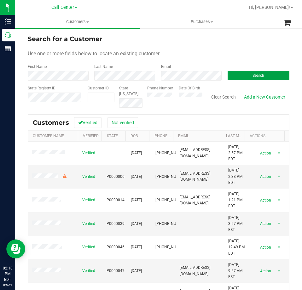
click at [244, 73] on button "Search" at bounding box center [259, 75] width 62 height 9
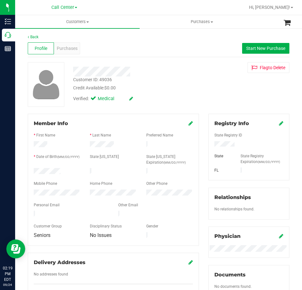
drag, startPoint x: 62, startPoint y: 171, endPoint x: 33, endPoint y: 172, distance: 28.7
click at [33, 172] on div at bounding box center [57, 172] width 56 height 8
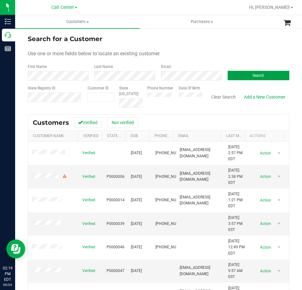
click at [236, 75] on button "Search" at bounding box center [259, 75] width 62 height 9
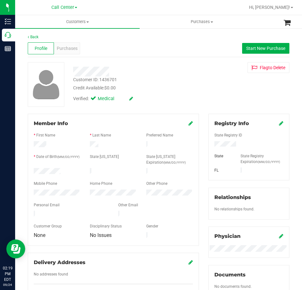
drag, startPoint x: 64, startPoint y: 171, endPoint x: 29, endPoint y: 172, distance: 35.7
click at [29, 172] on div "Member Info * First Name * Last Name Preferred Name * Date of Birth (MM/DD/YYYY…" at bounding box center [113, 180] width 171 height 132
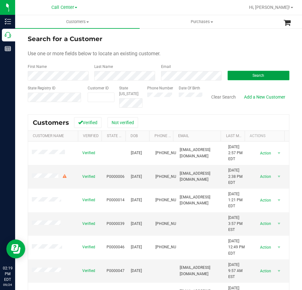
click at [231, 76] on button "Search" at bounding box center [259, 75] width 62 height 9
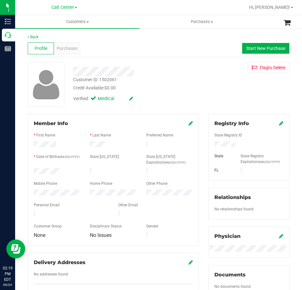
drag, startPoint x: 62, startPoint y: 171, endPoint x: 33, endPoint y: 170, distance: 28.7
click at [33, 170] on div at bounding box center [57, 172] width 56 height 8
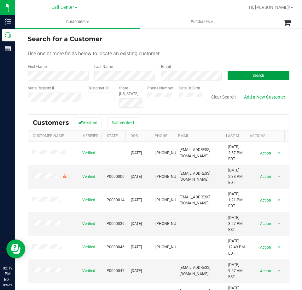
click at [246, 74] on button "Search" at bounding box center [259, 75] width 62 height 9
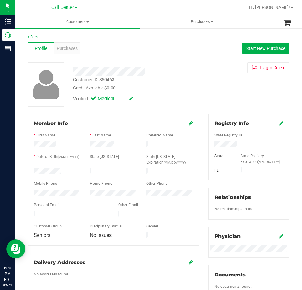
click at [31, 171] on div at bounding box center [57, 172] width 56 height 8
